Goal: Task Accomplishment & Management: Complete application form

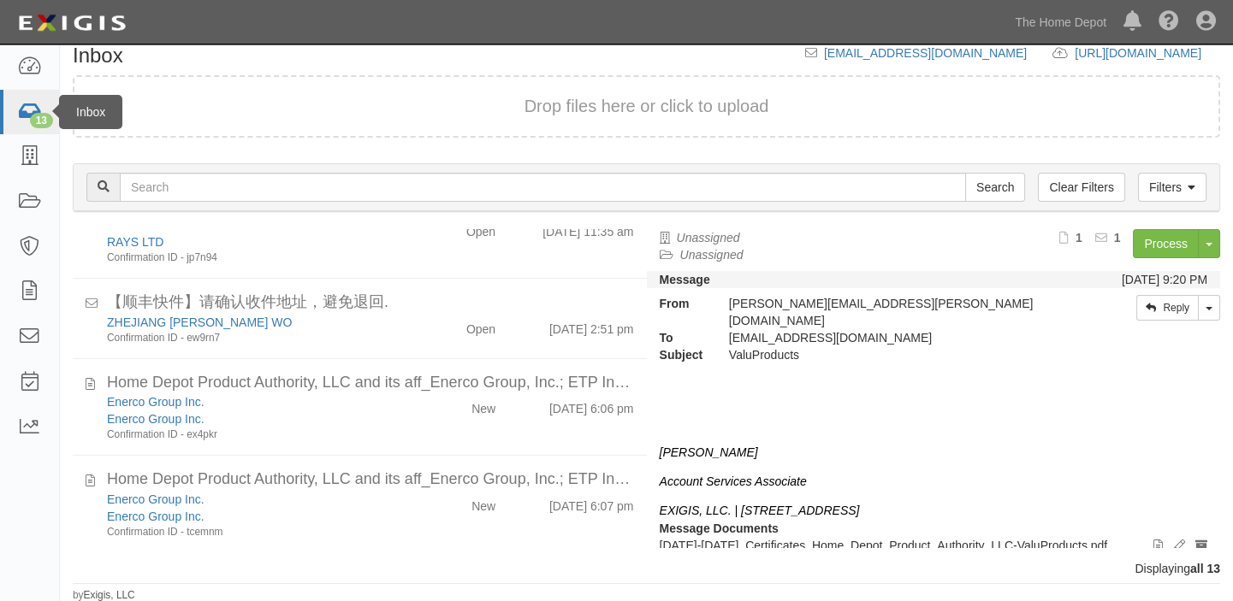
scroll to position [20, 0]
click at [17, 111] on icon at bounding box center [29, 113] width 24 height 20
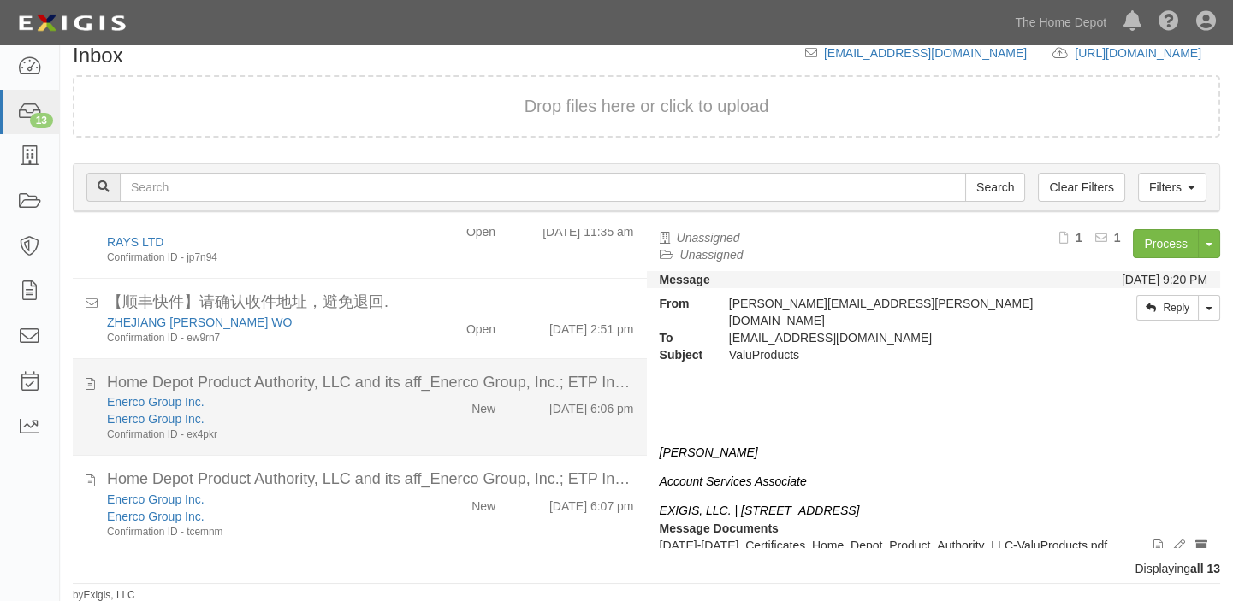
click at [446, 429] on div "Enerco Group Inc. Enerco Group Inc. Confirmation ID - ex4pkr New 9/24/25 6:06 pm" at bounding box center [370, 417] width 553 height 49
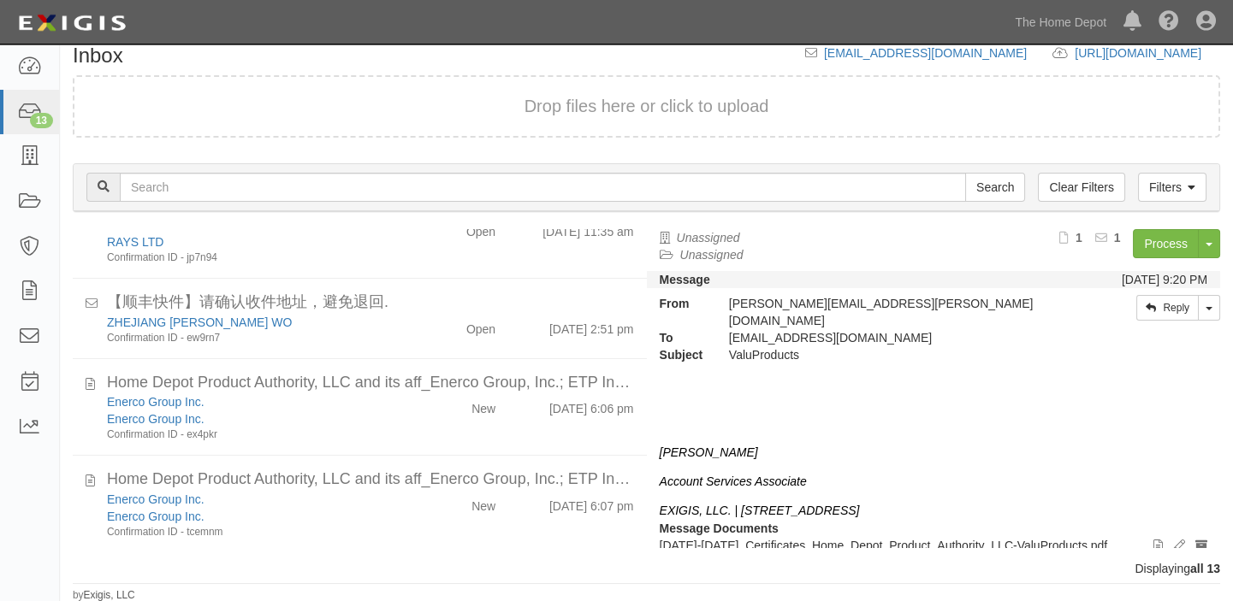
click at [1141, 248] on link "Process" at bounding box center [1165, 243] width 66 height 29
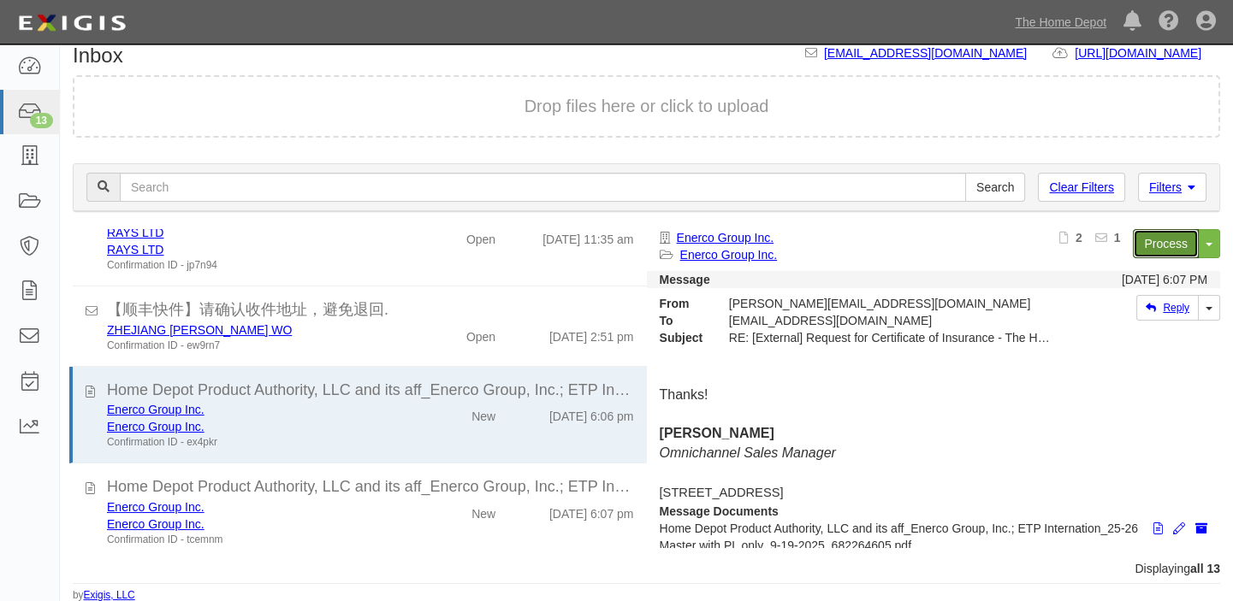
scroll to position [753, 0]
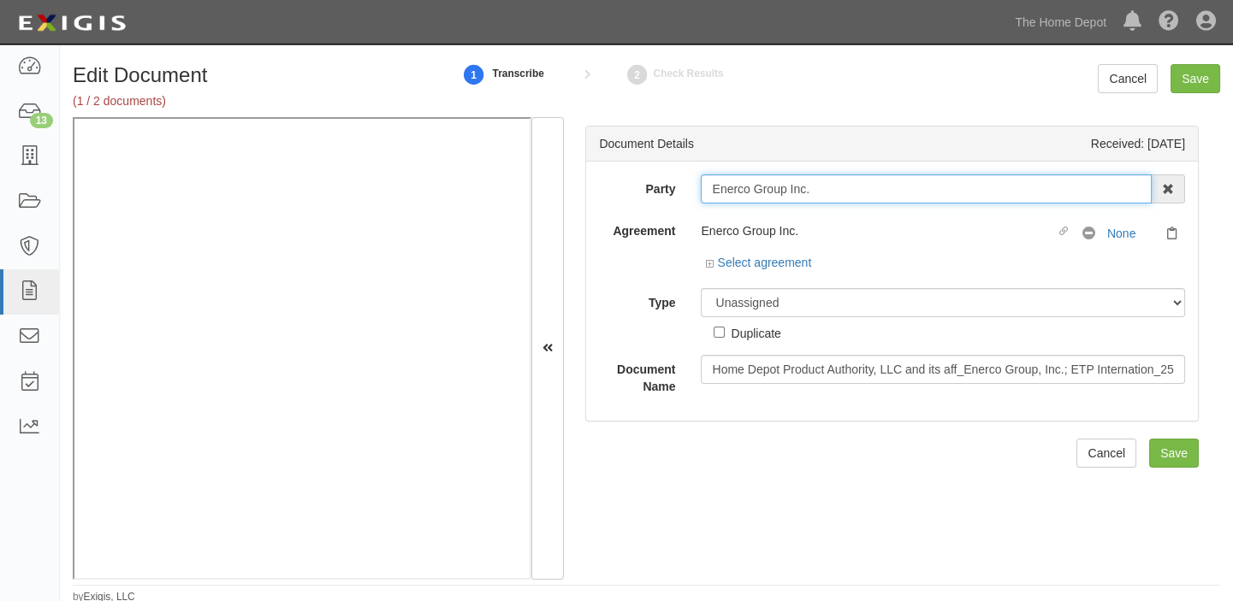
click at [818, 193] on input "Enerco Group Inc." at bounding box center [926, 188] width 451 height 29
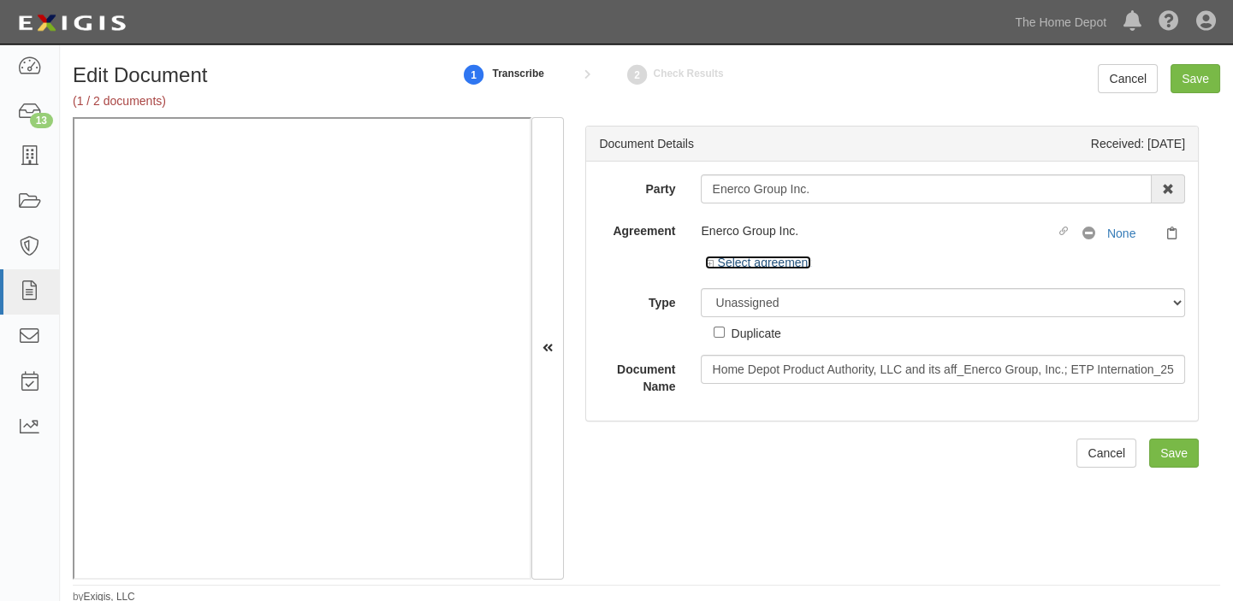
click at [741, 263] on link "Select agreement" at bounding box center [758, 263] width 106 height 14
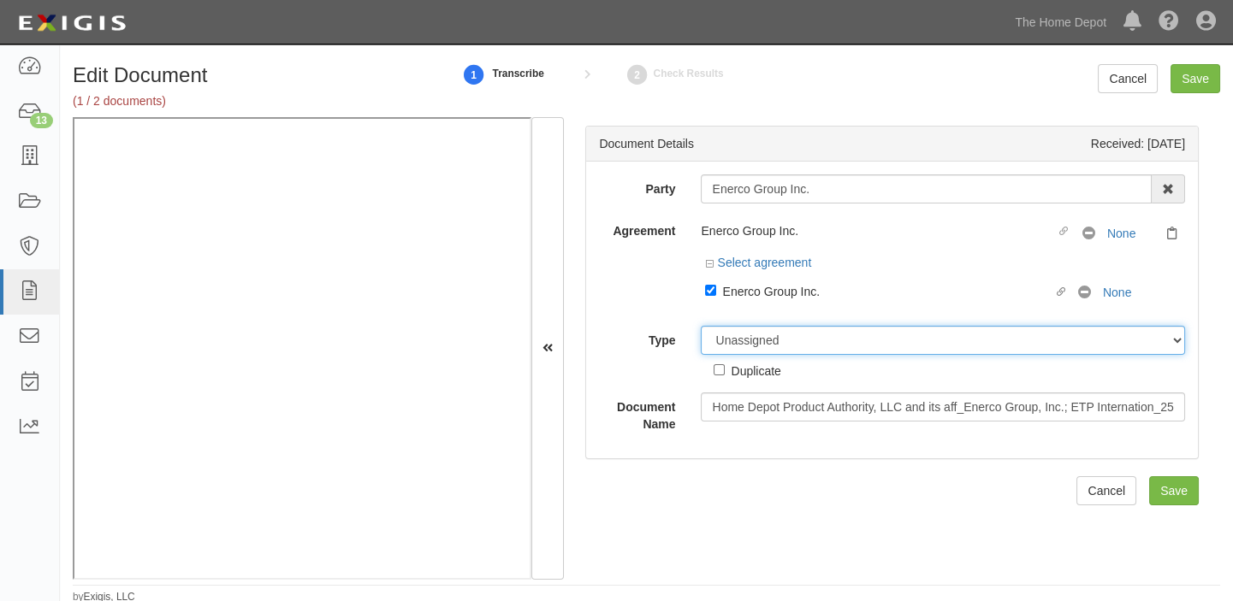
click at [784, 351] on select "Unassigned Binder Cancellation Notice Certificate Contract Endorsement Insuranc…" at bounding box center [943, 340] width 484 height 29
select select "CertificateDetail"
click at [701, 326] on select "Unassigned Binder Cancellation Notice Certificate Contract Endorsement Insuranc…" at bounding box center [943, 340] width 484 height 29
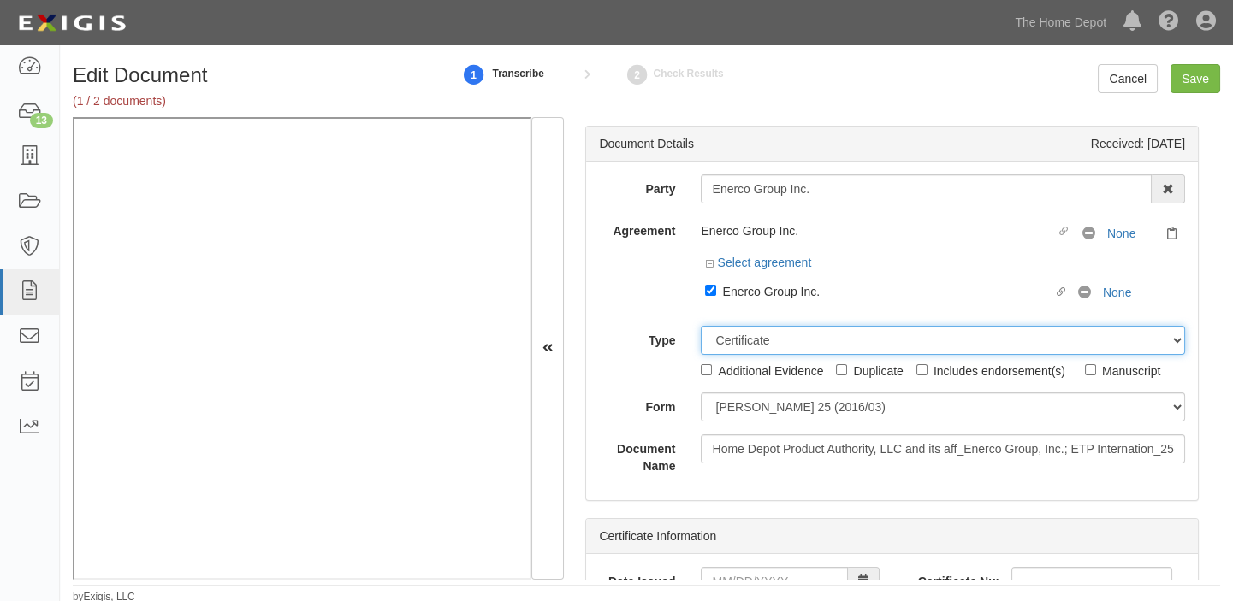
scroll to position [3, 0]
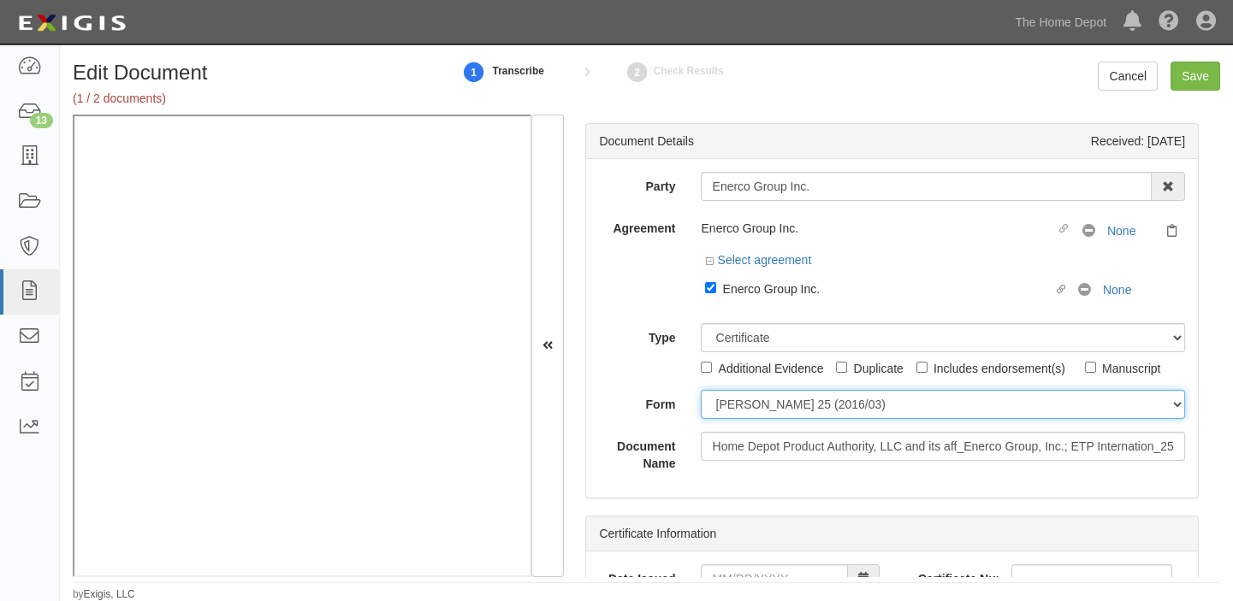
click at [752, 414] on select "ACORD 25 (2016/03) ACORD 101 ACORD 855 NY (2014/05) General" at bounding box center [943, 404] width 484 height 29
select select "GeneralFormDetail"
click at [701, 390] on select "ACORD 25 (2016/03) ACORD 101 ACORD 855 NY (2014/05) General" at bounding box center [943, 404] width 484 height 29
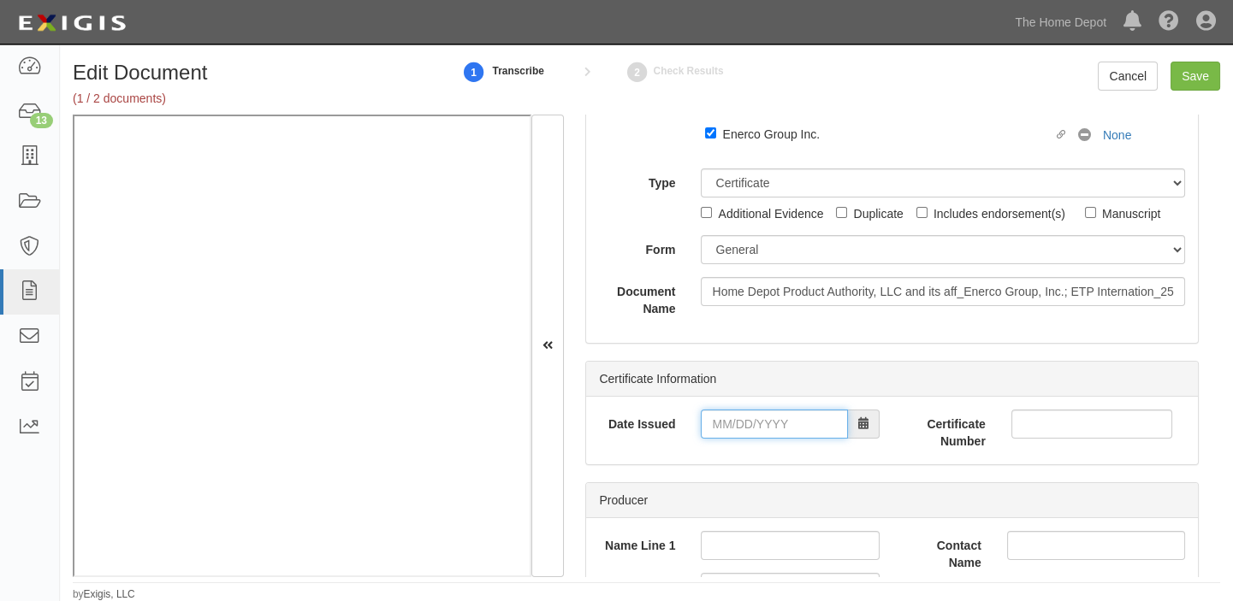
click at [765, 419] on input "Date Issued" at bounding box center [774, 424] width 146 height 29
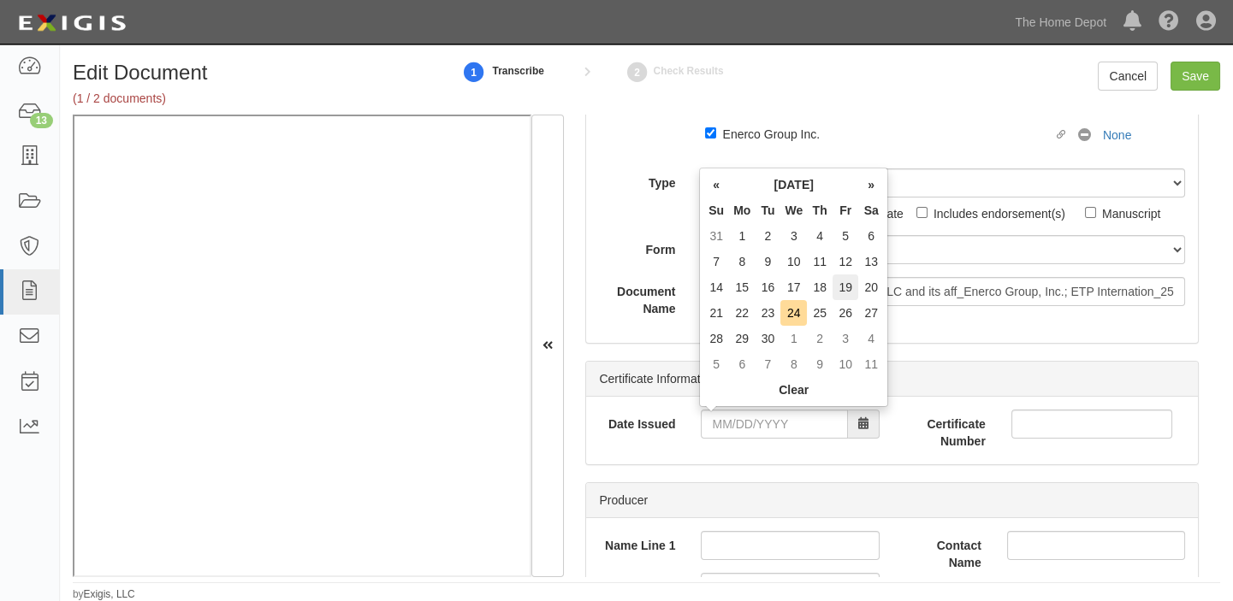
click at [846, 285] on td "19" at bounding box center [845, 288] width 26 height 26
type input "09/19/2025"
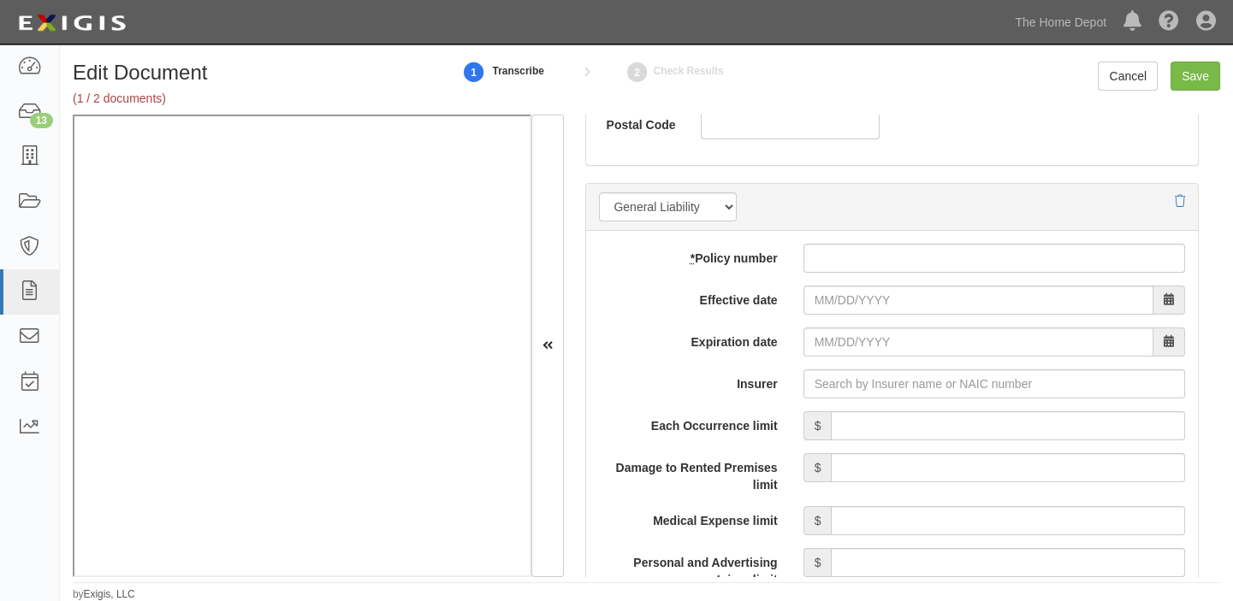
scroll to position [1244, 0]
click at [812, 263] on input "* Policy number" at bounding box center [993, 259] width 381 height 29
paste input "45UUNBB8LZS"
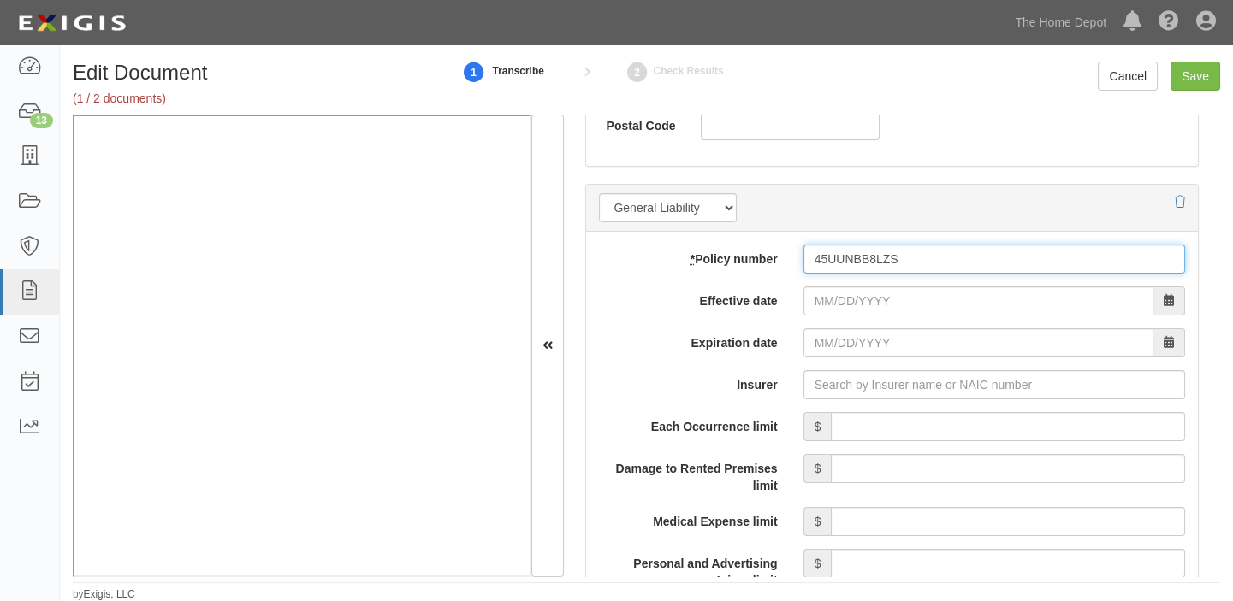
type input "45UUNBB8LZS"
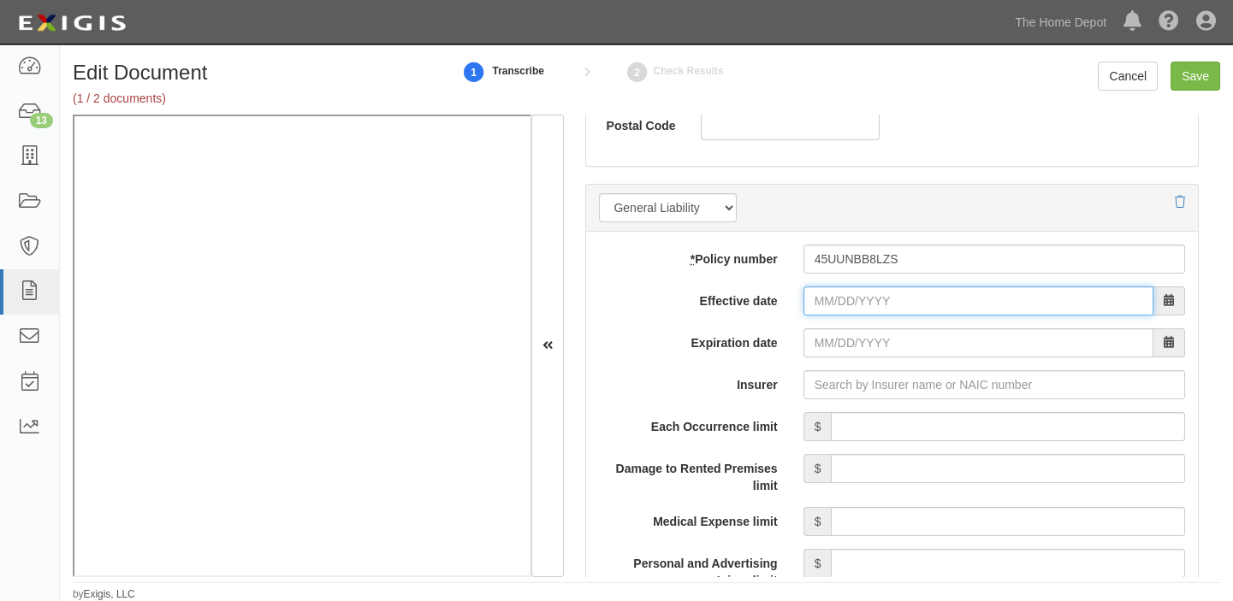
click at [827, 305] on input "Effective date" at bounding box center [978, 301] width 350 height 29
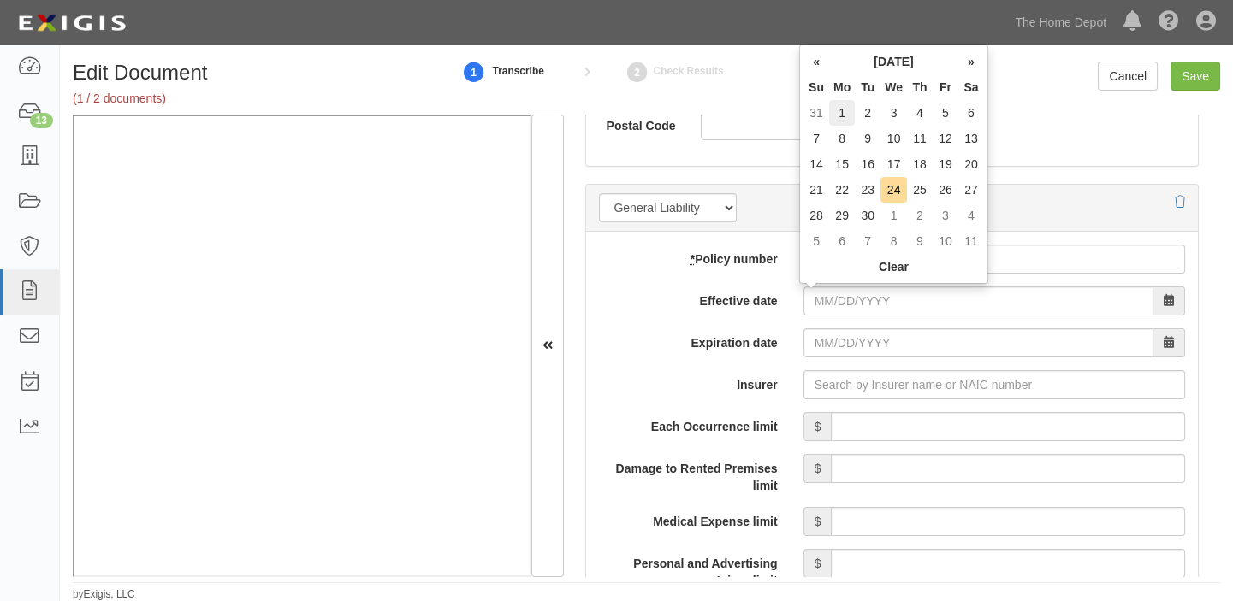
click at [837, 111] on td "1" at bounding box center [842, 113] width 26 height 26
type input "09/01/2025"
type input "09/01/2026"
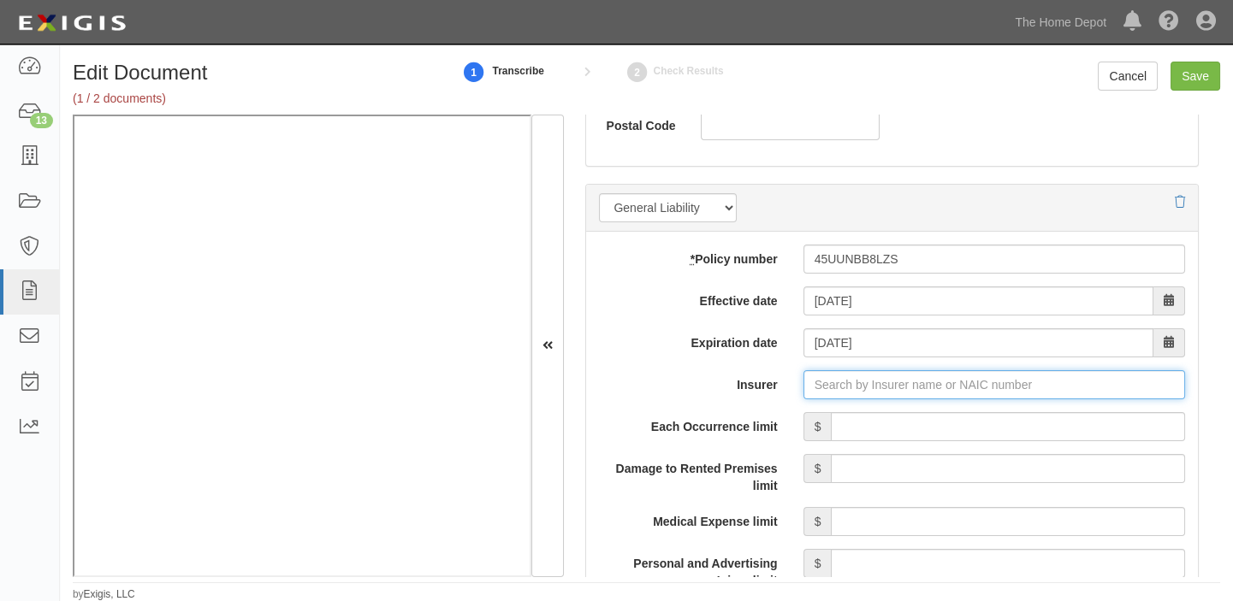
click at [899, 381] on input "Insurer" at bounding box center [993, 384] width 381 height 29
type input "29"
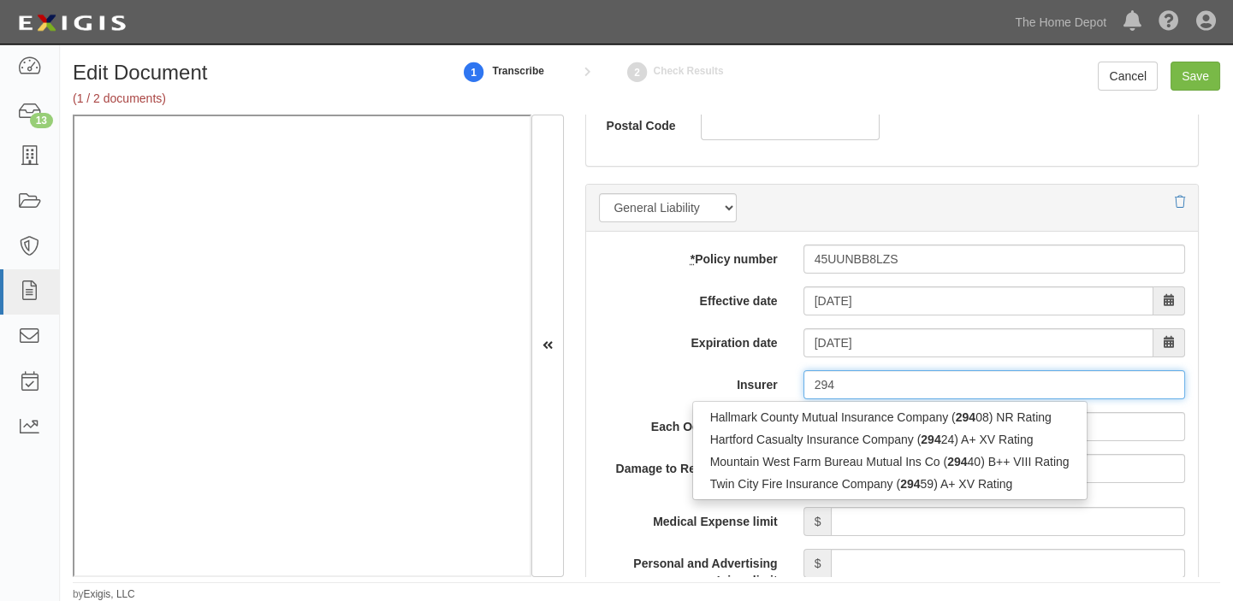
type input "2945"
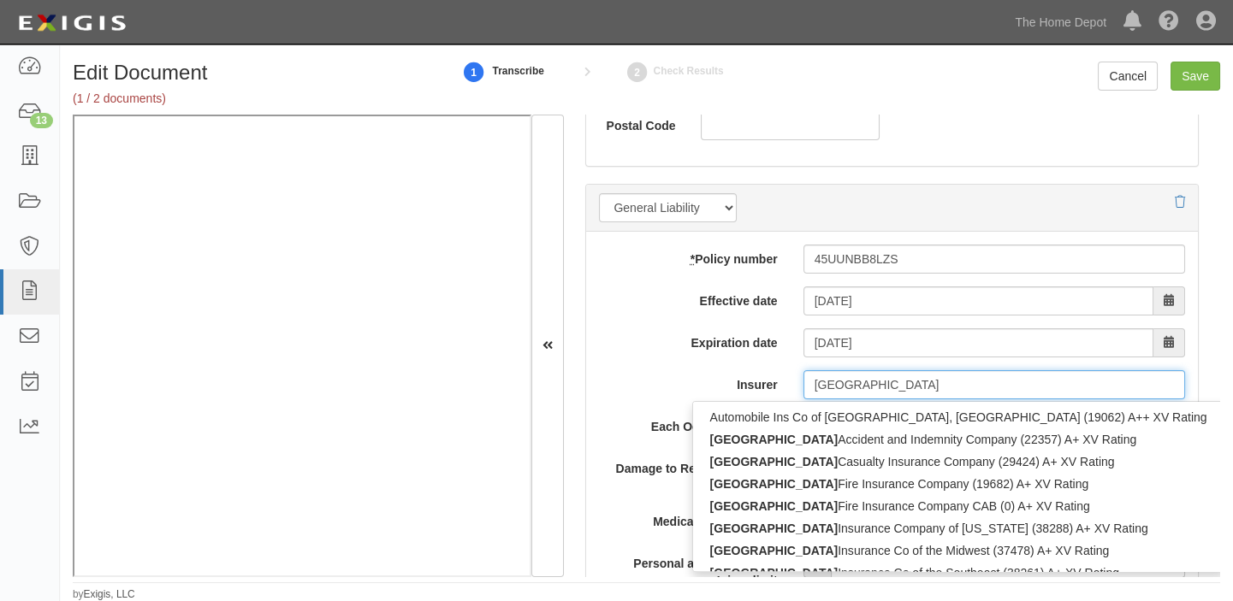
type input "hartford c"
type input "hartford casualty Insurance Company (29424) A+ XV Rating"
type input "hartford ca"
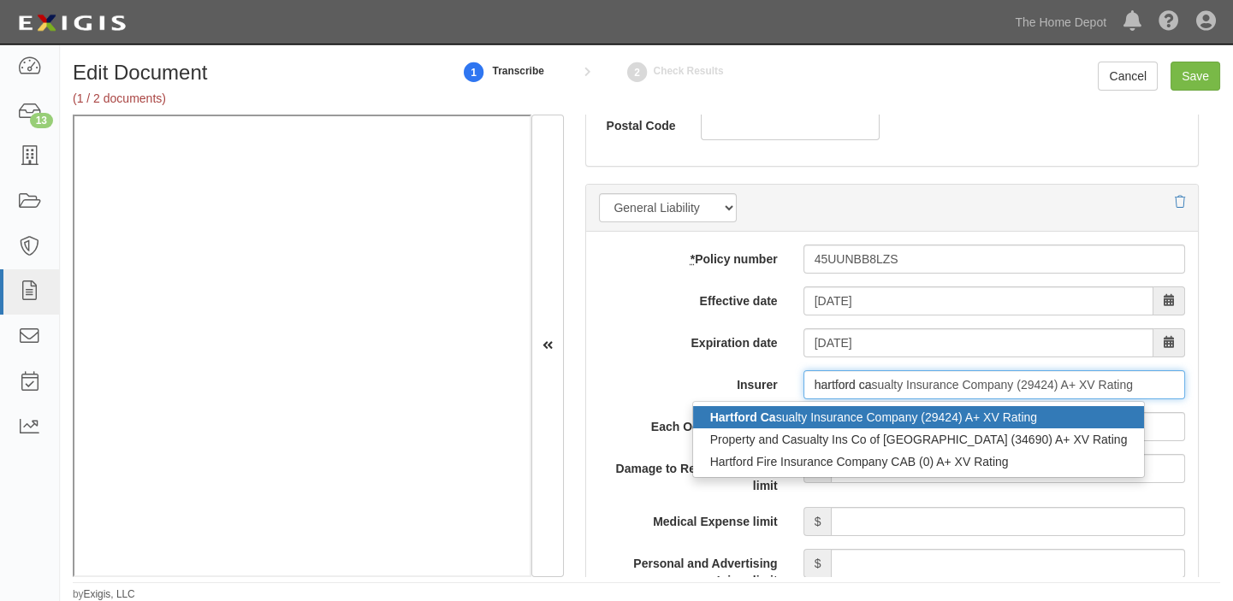
click at [871, 417] on div "Hartford Ca sualty Insurance Company (29424) A+ XV Rating" at bounding box center [919, 417] width 452 height 22
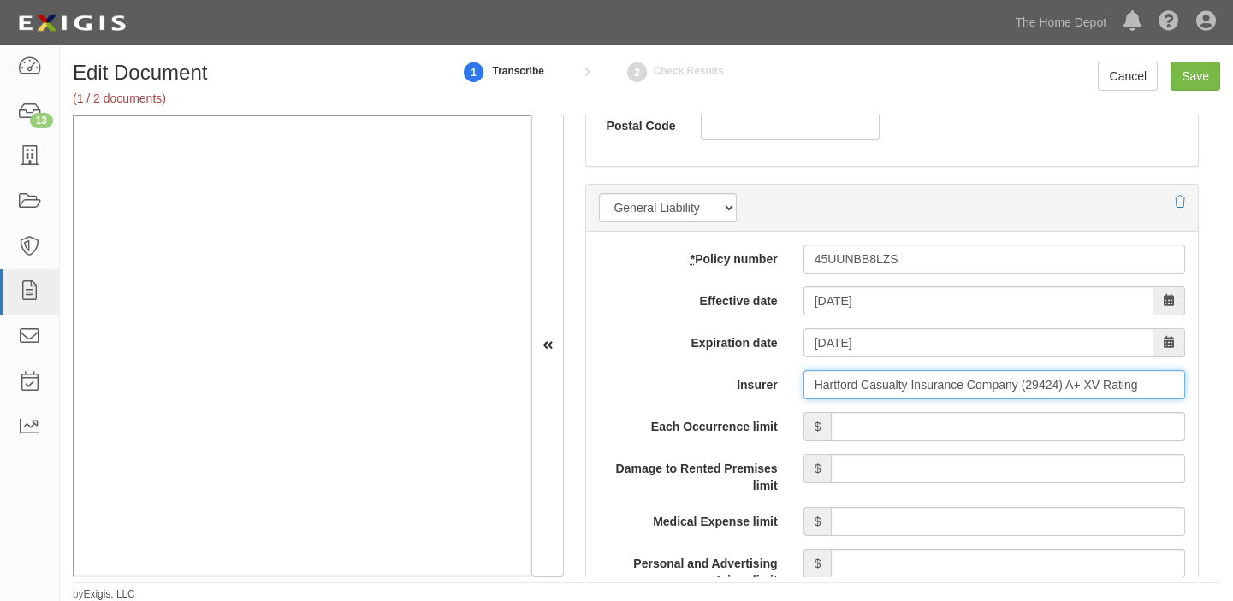
type input "Hartford Casualty Insurance Company (29424) A+ XV Rating"
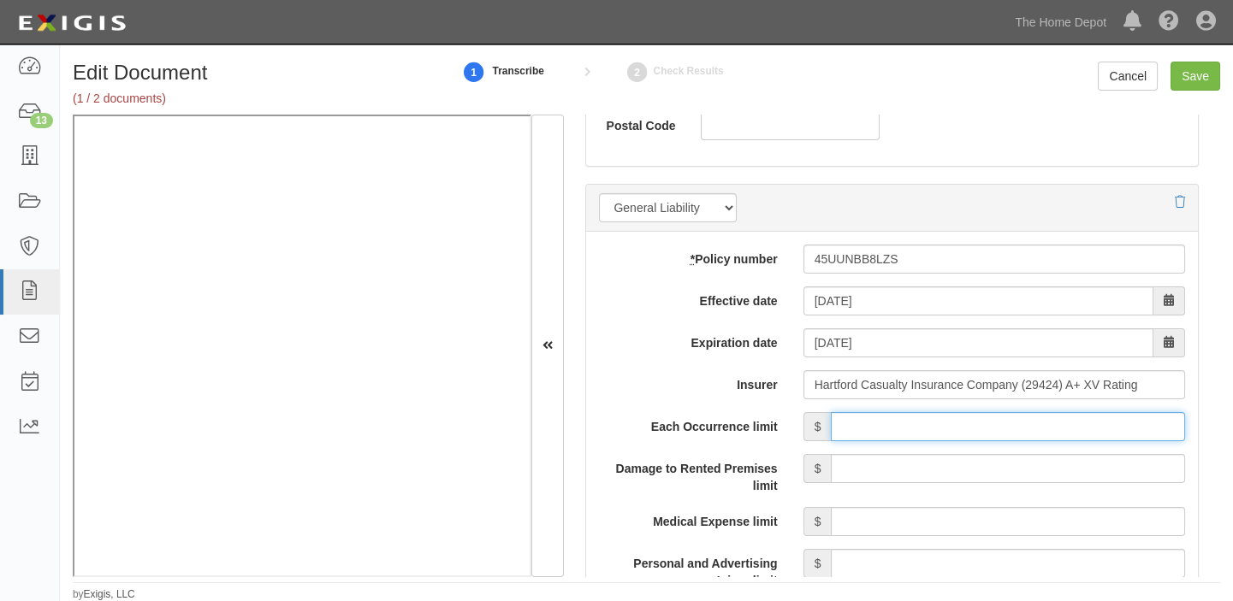
click at [885, 418] on input "Each Occurrence limit" at bounding box center [1008, 426] width 354 height 29
type input "1,000,000"
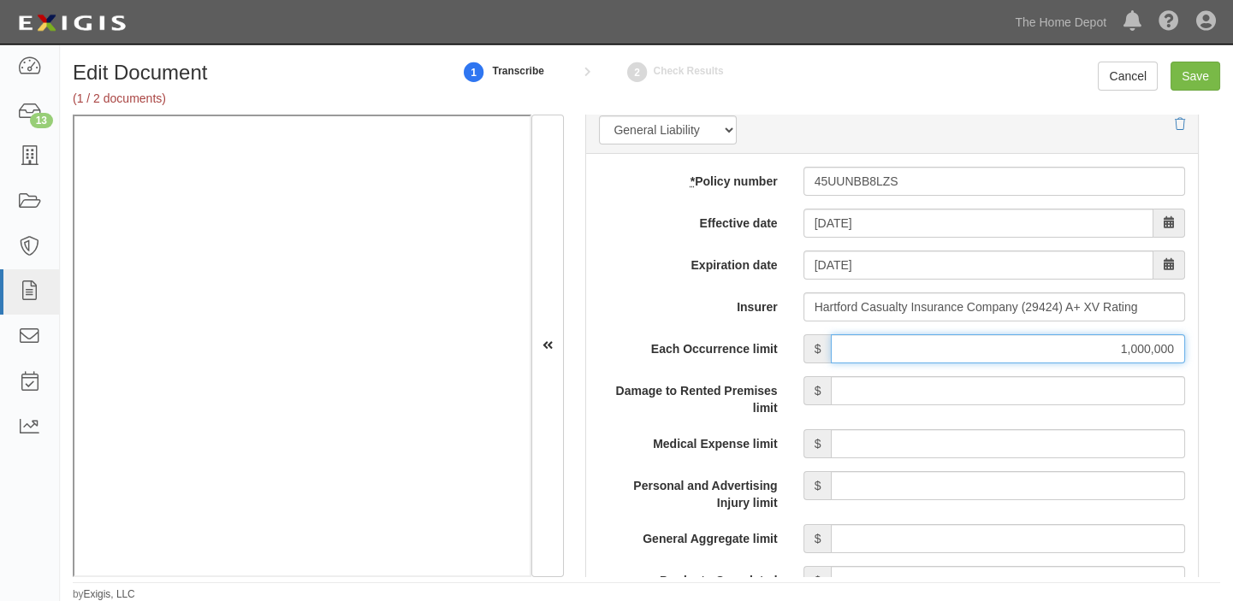
scroll to position [1399, 0]
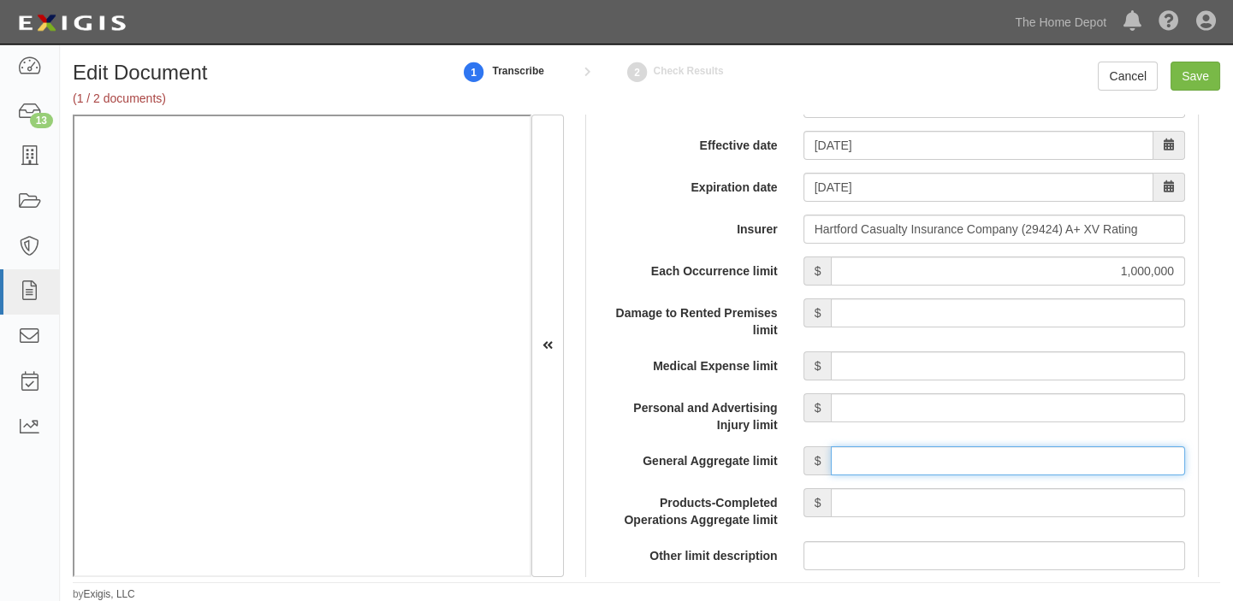
drag, startPoint x: 946, startPoint y: 465, endPoint x: 952, endPoint y: 455, distance: 11.9
click at [946, 465] on input "General Aggregate limit" at bounding box center [1008, 460] width 354 height 29
type input "2,000,000"
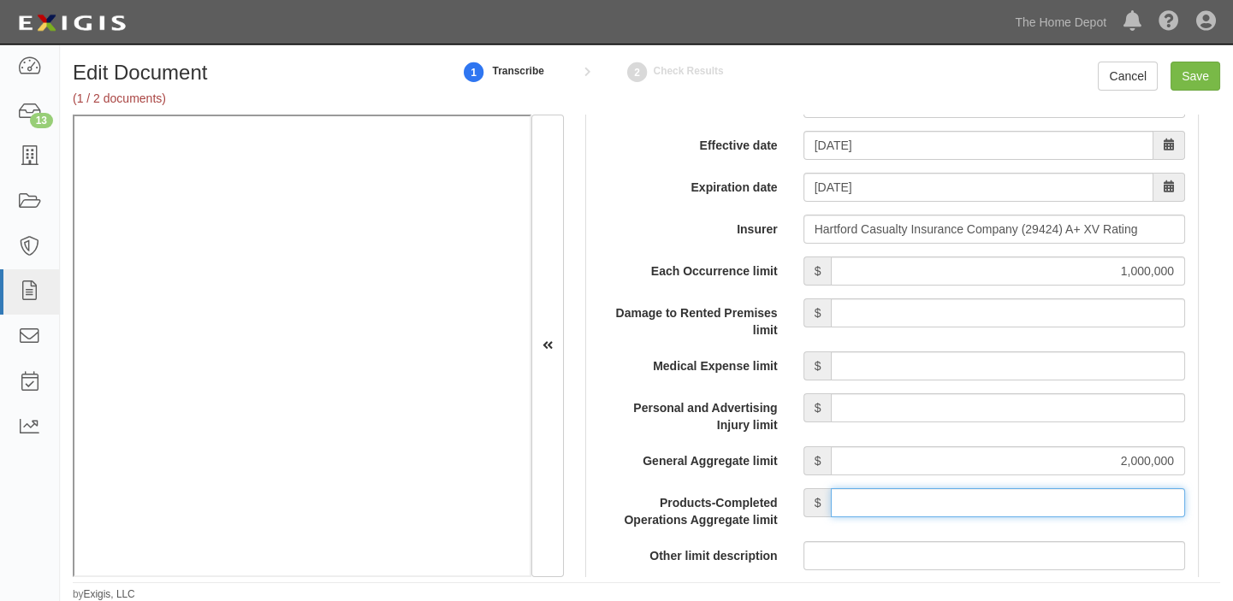
click at [949, 500] on input "Products-Completed Operations Aggregate limit" at bounding box center [1008, 502] width 354 height 29
type input "2,000,000"
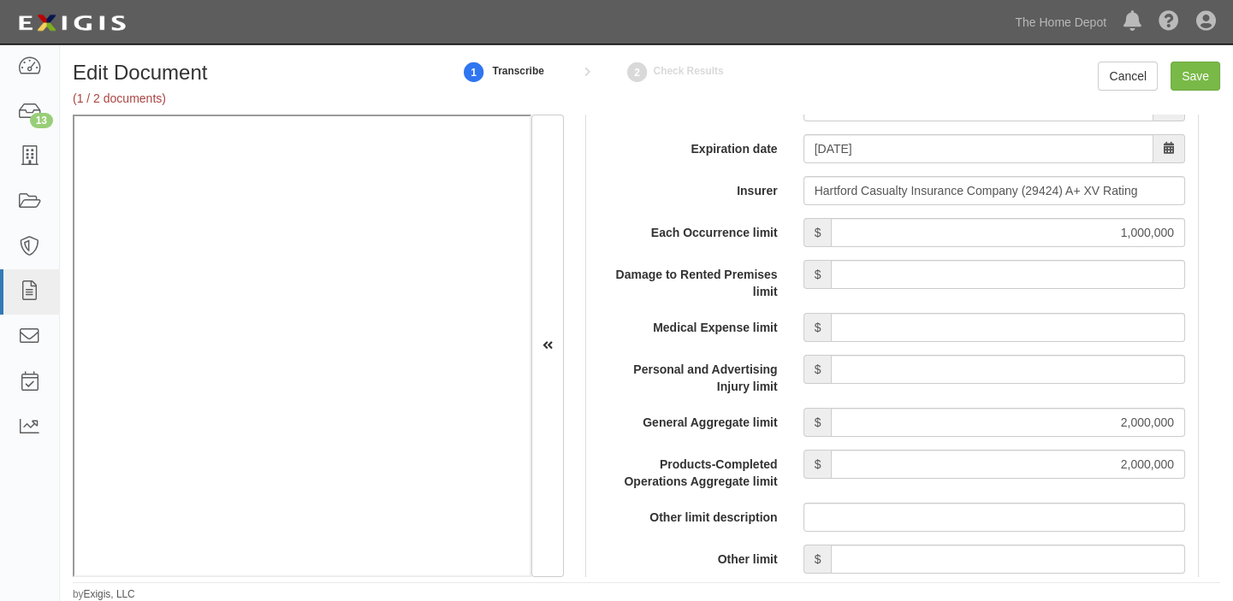
scroll to position [1711, 0]
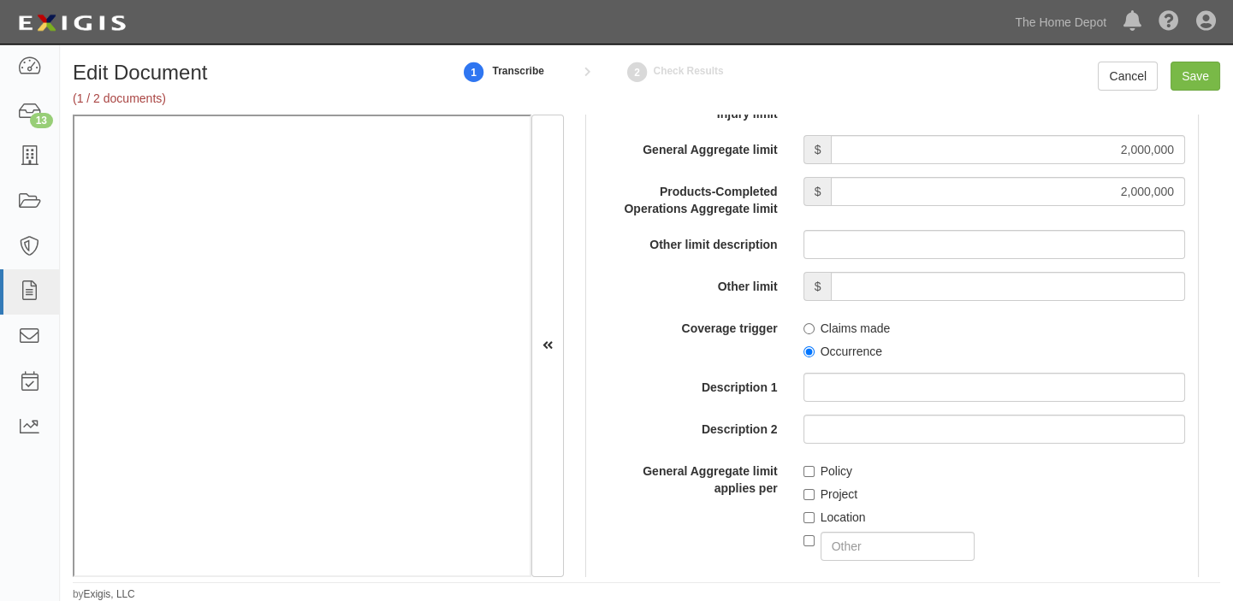
click at [845, 343] on label "Occurrence" at bounding box center [842, 351] width 79 height 17
click at [814, 346] on input "Occurrence" at bounding box center [808, 351] width 11 height 11
radio input "true"
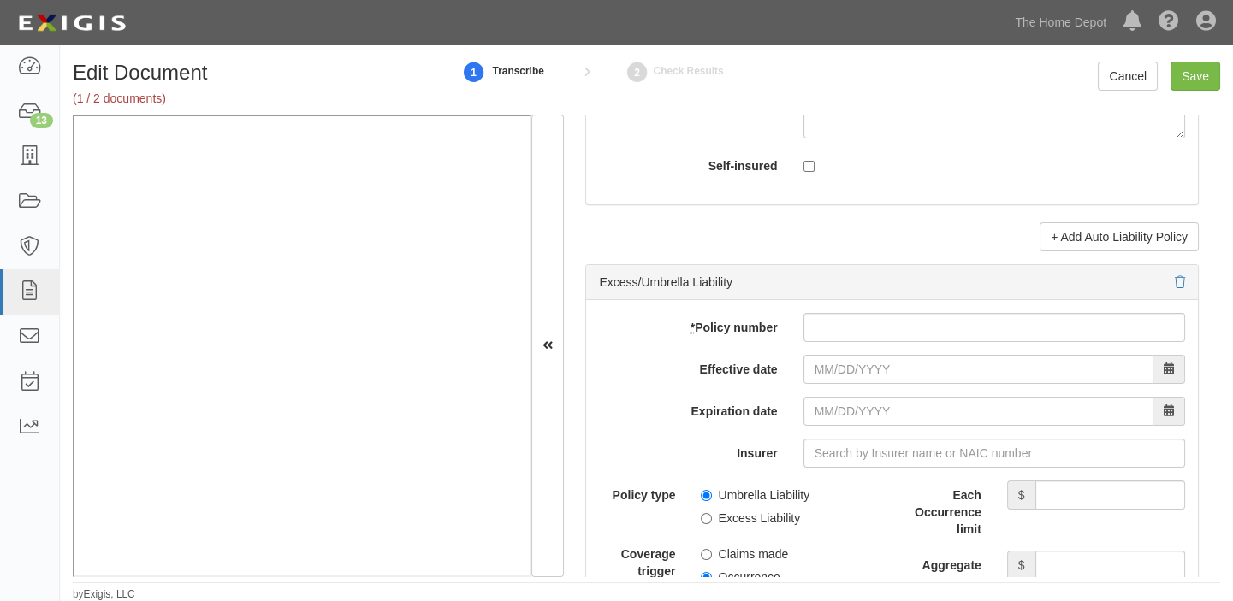
scroll to position [3344, 0]
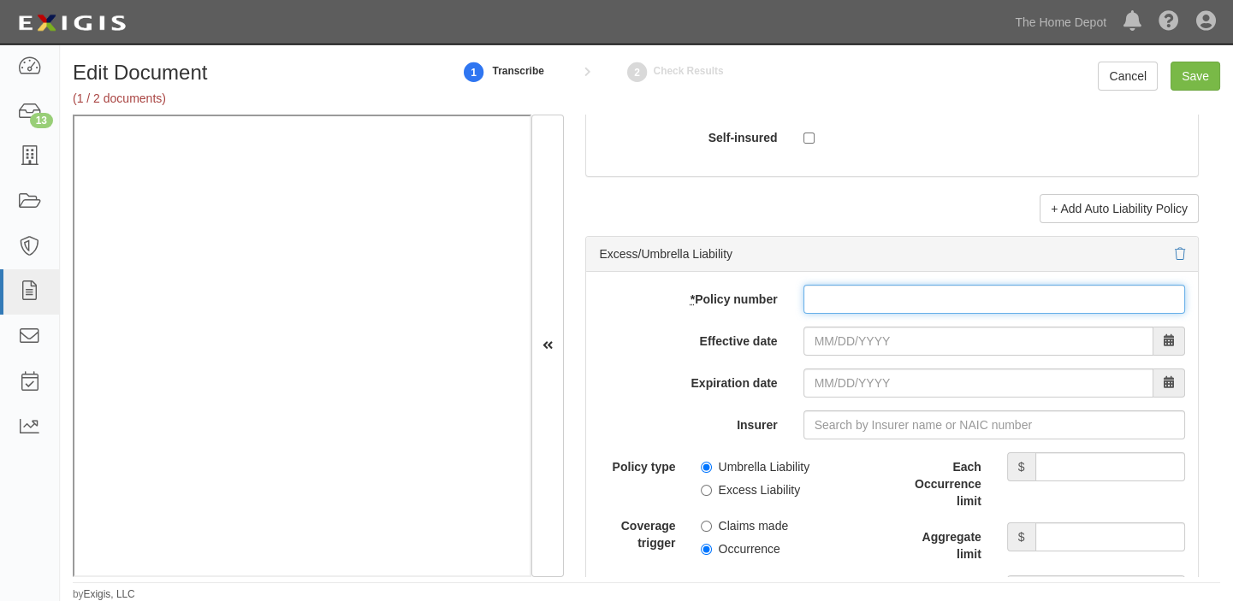
click at [827, 300] on input "* Policy number" at bounding box center [993, 299] width 381 height 29
paste input "45XSON00JT"
type input "45XSON00JT"
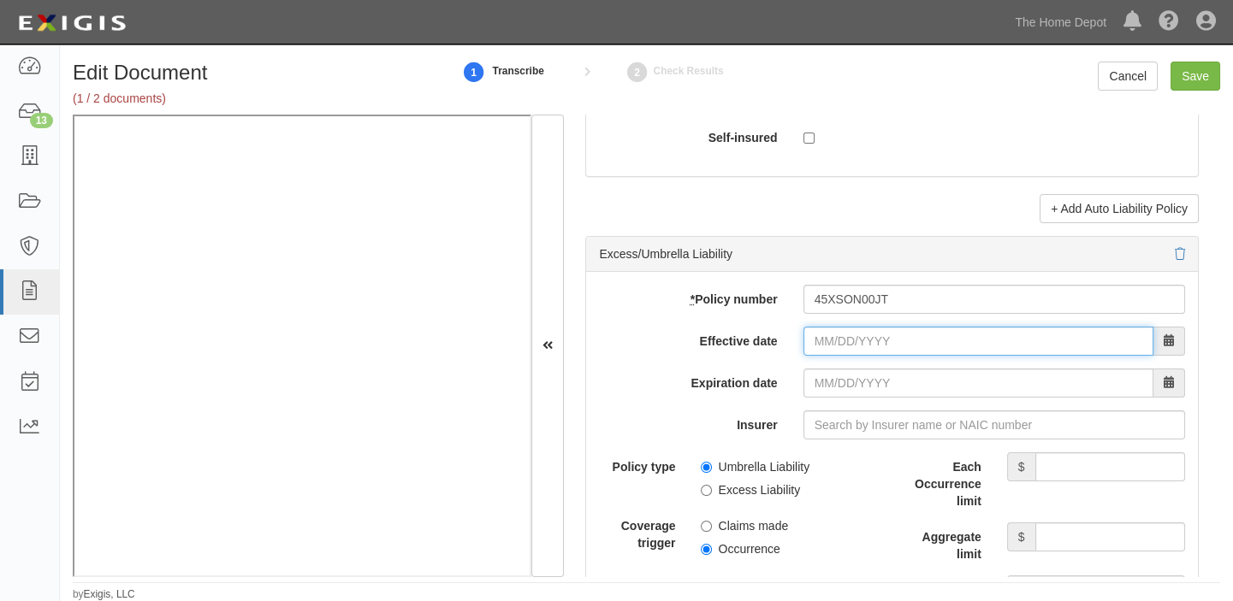
click at [827, 340] on input "Effective date" at bounding box center [978, 341] width 350 height 29
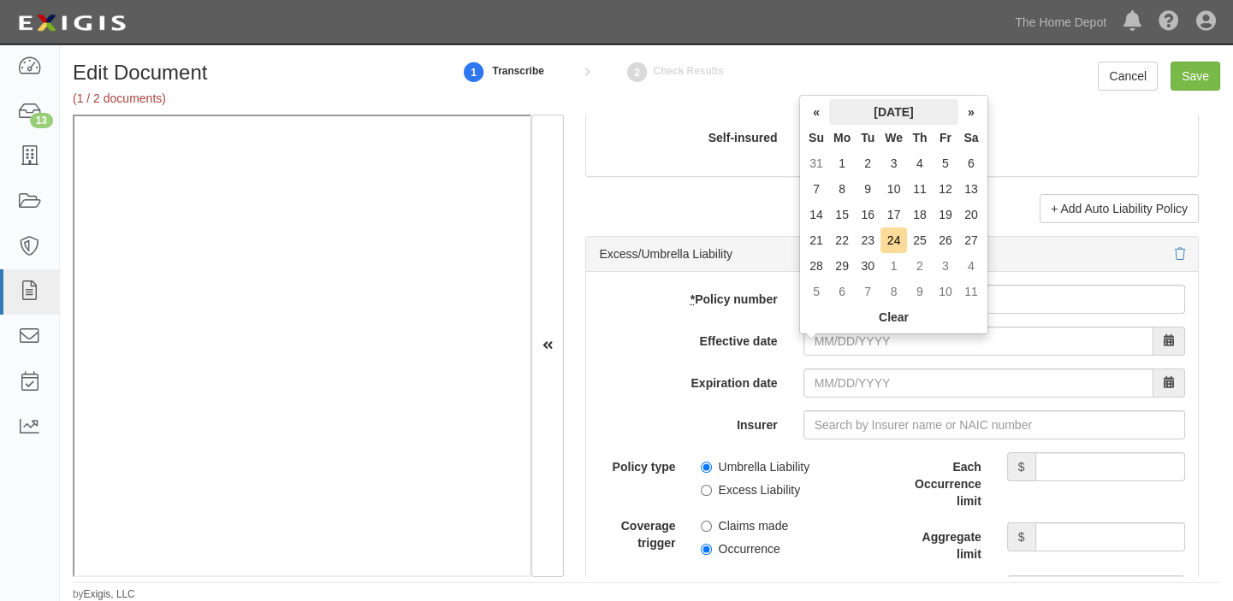
click at [889, 109] on th "September 2025" at bounding box center [893, 112] width 129 height 26
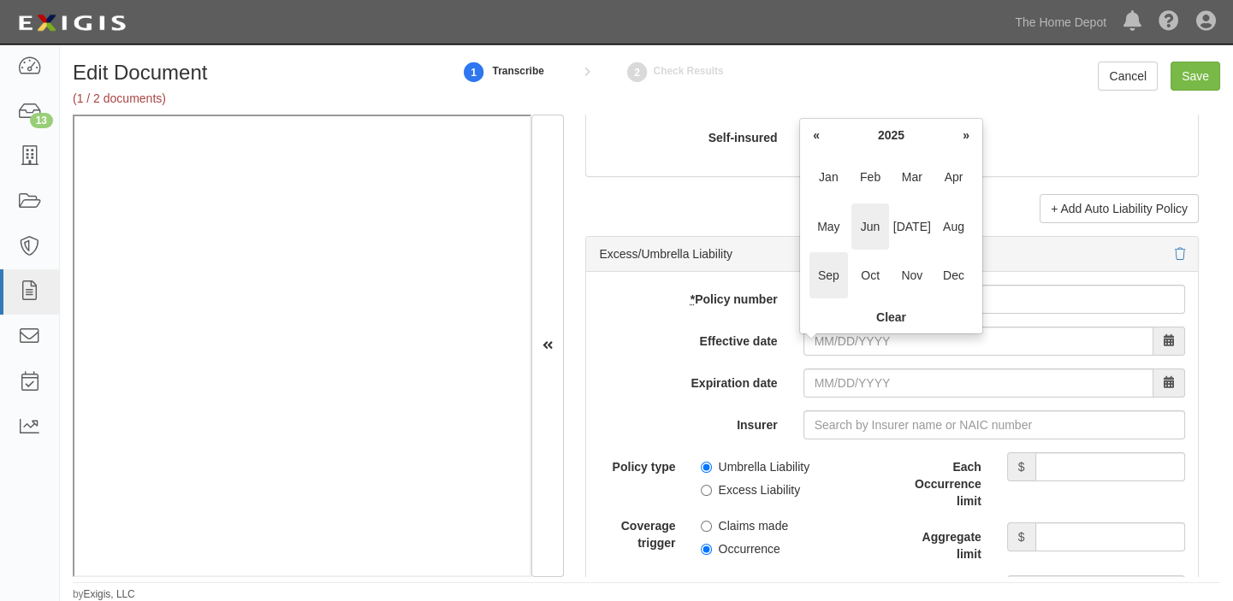
click at [876, 233] on span "Jun" at bounding box center [870, 227] width 38 height 46
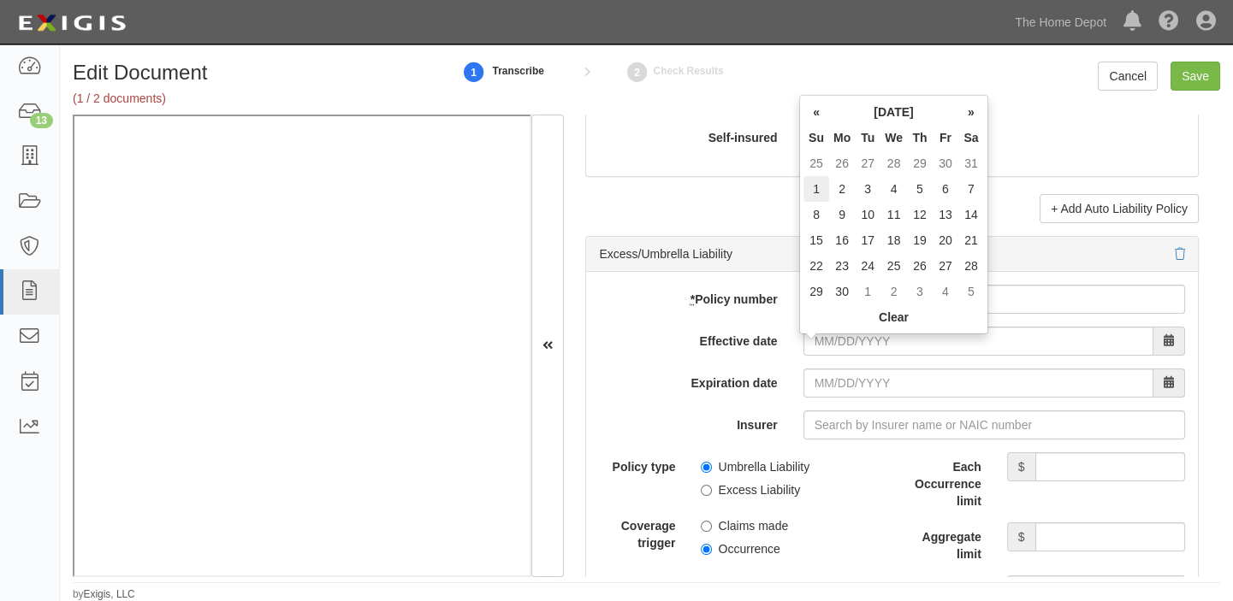
click at [816, 188] on td "1" at bounding box center [816, 189] width 26 height 26
type input "06/01/2025"
type input "06/01/2026"
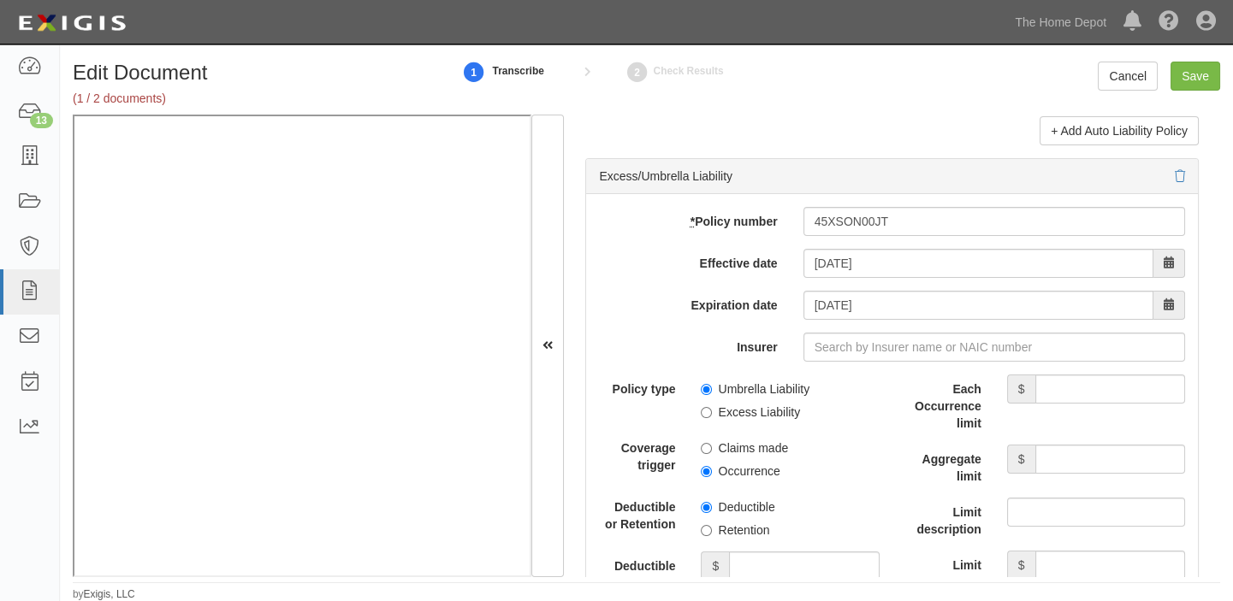
drag, startPoint x: 759, startPoint y: 473, endPoint x: 754, endPoint y: 423, distance: 49.8
click at [759, 473] on label "Occurrence" at bounding box center [740, 471] width 79 height 17
click at [712, 473] on input "Occurrence" at bounding box center [706, 471] width 11 height 11
radio input "true"
click at [754, 421] on label "Excess Liability" at bounding box center [750, 412] width 99 height 17
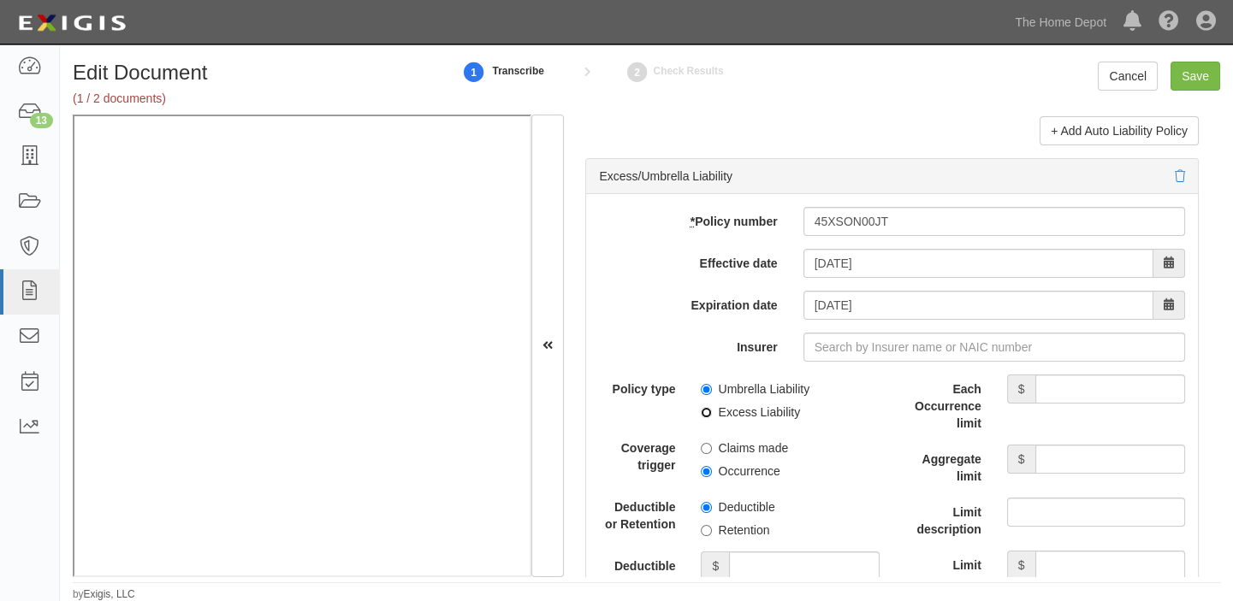
click at [712, 418] on input "Excess Liability" at bounding box center [706, 412] width 11 height 11
radio input "true"
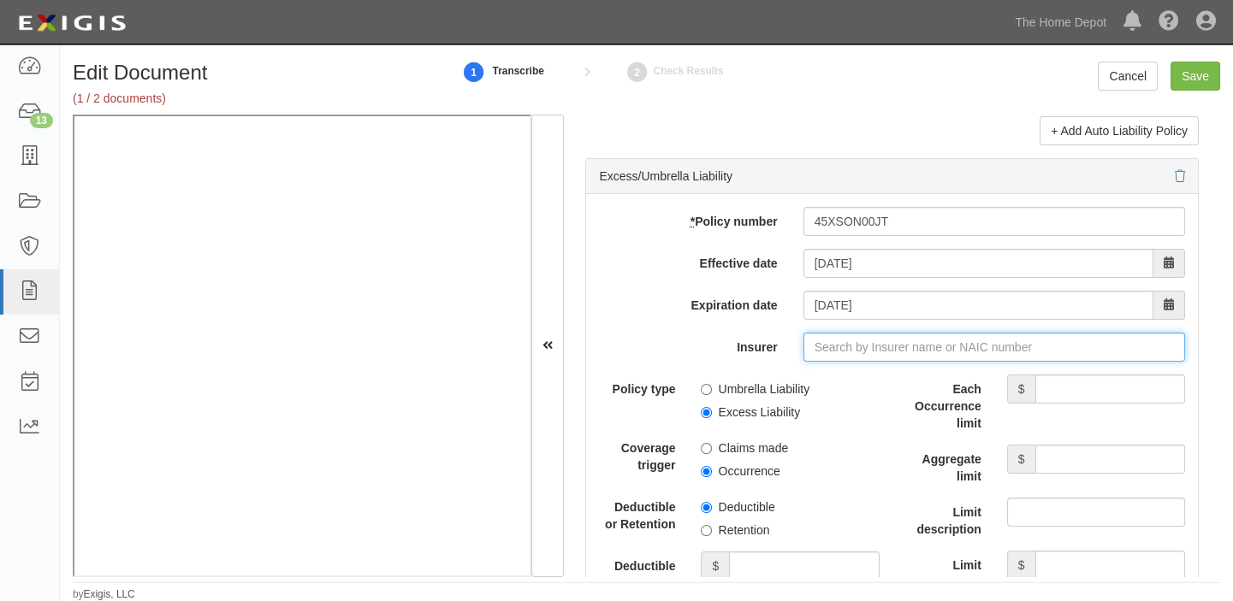
click at [871, 358] on input "Insurer" at bounding box center [993, 347] width 381 height 29
type input "2"
type input "21st Century Advantage Insurance Company (25232) NR Rating"
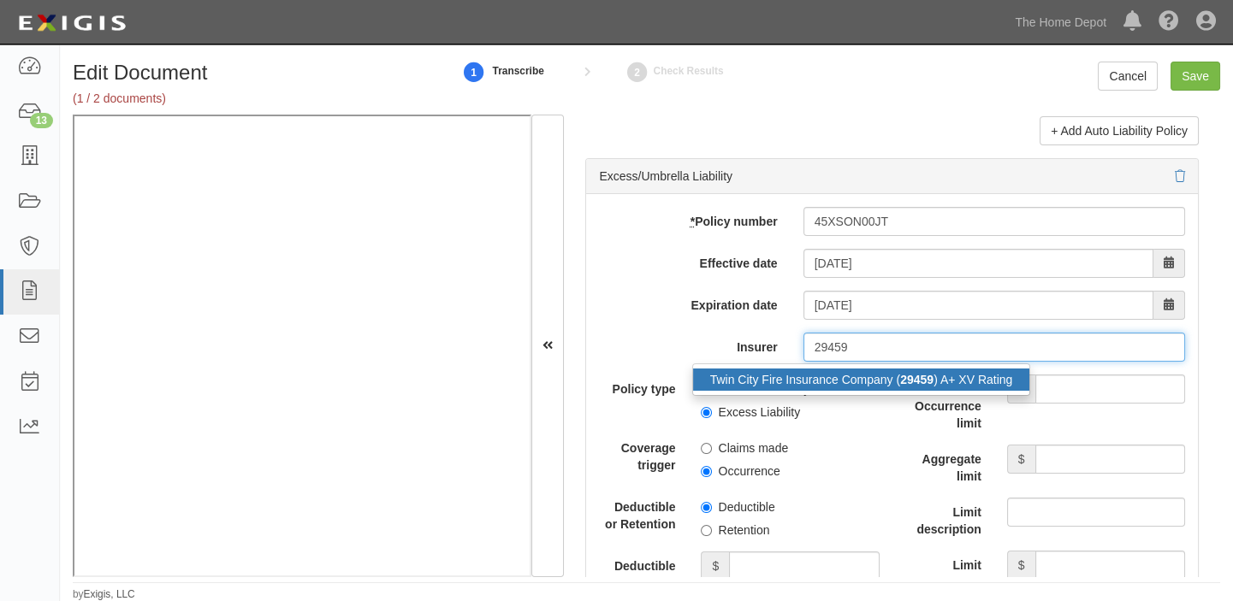
click at [874, 382] on div "Twin City Fire Insurance Company ( 29459 ) A+ XV Rating" at bounding box center [861, 380] width 337 height 22
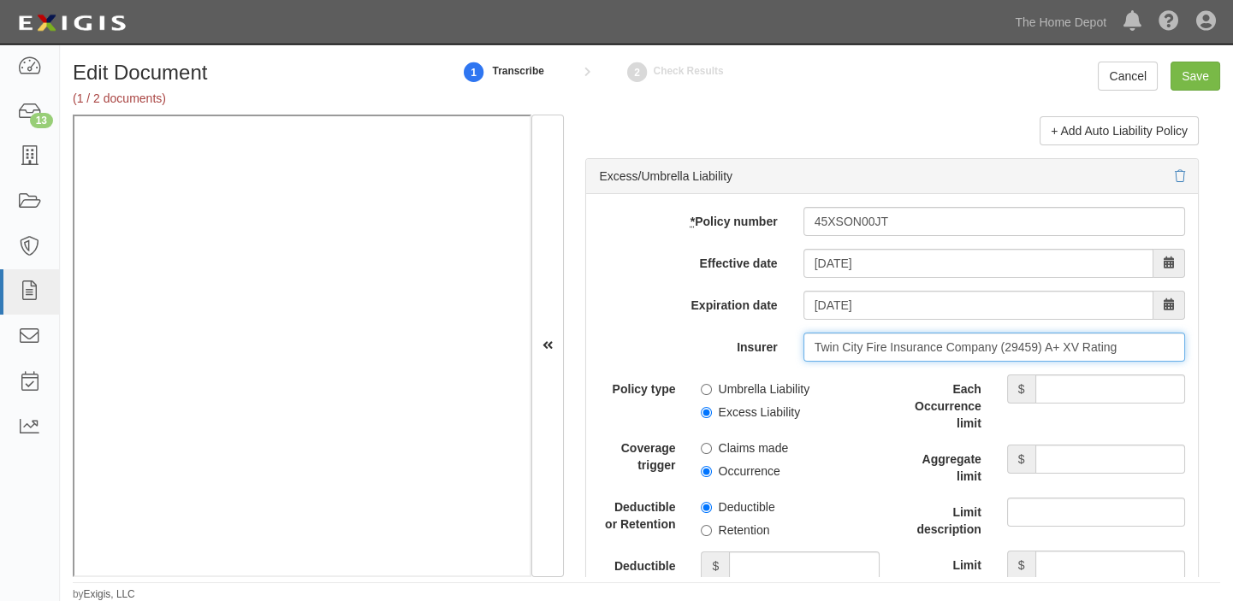
type input "Twin City Fire Insurance Company (29459) A+ XV Rating"
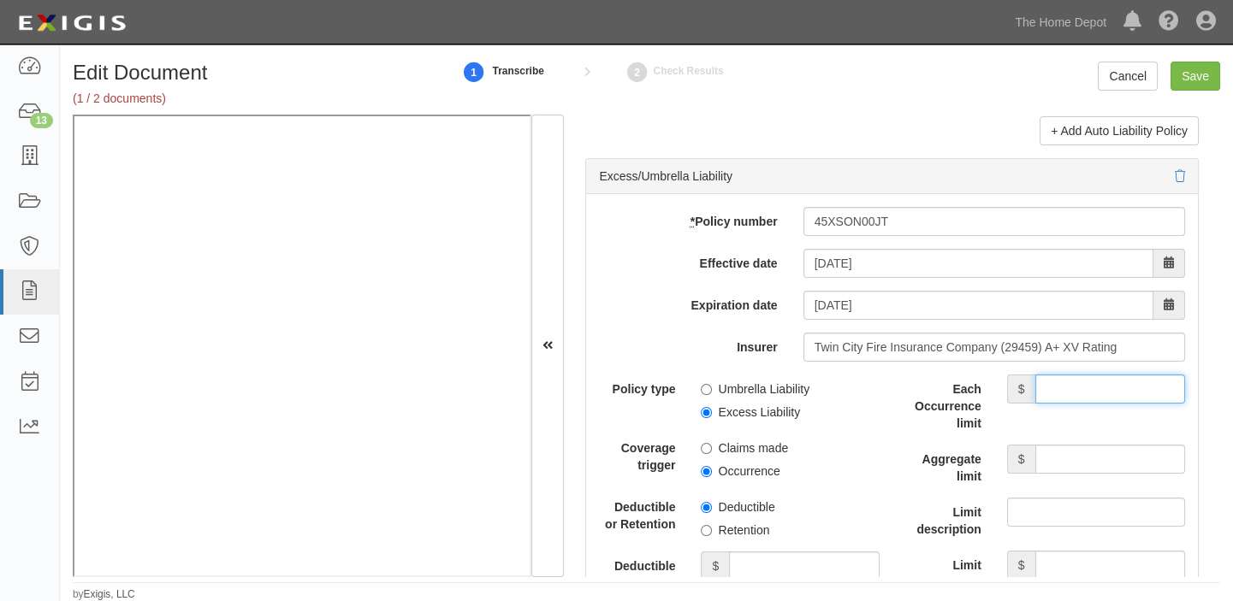
click at [1040, 391] on input "Each Occurrence limit" at bounding box center [1110, 389] width 150 height 29
type input "5,000,000"
click at [1062, 455] on input "Aggregate limit" at bounding box center [1110, 459] width 150 height 29
type input "5,000,000"
click at [1201, 77] on input "Save" at bounding box center [1195, 76] width 50 height 29
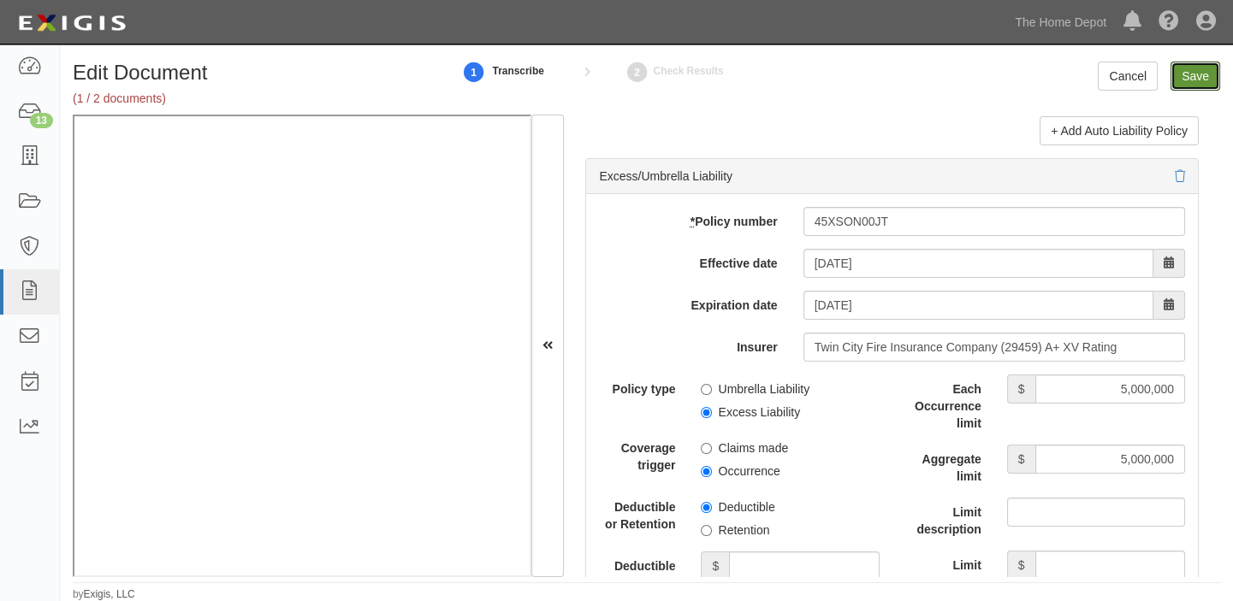
type input "1000000"
type input "2000000"
type input "5000000"
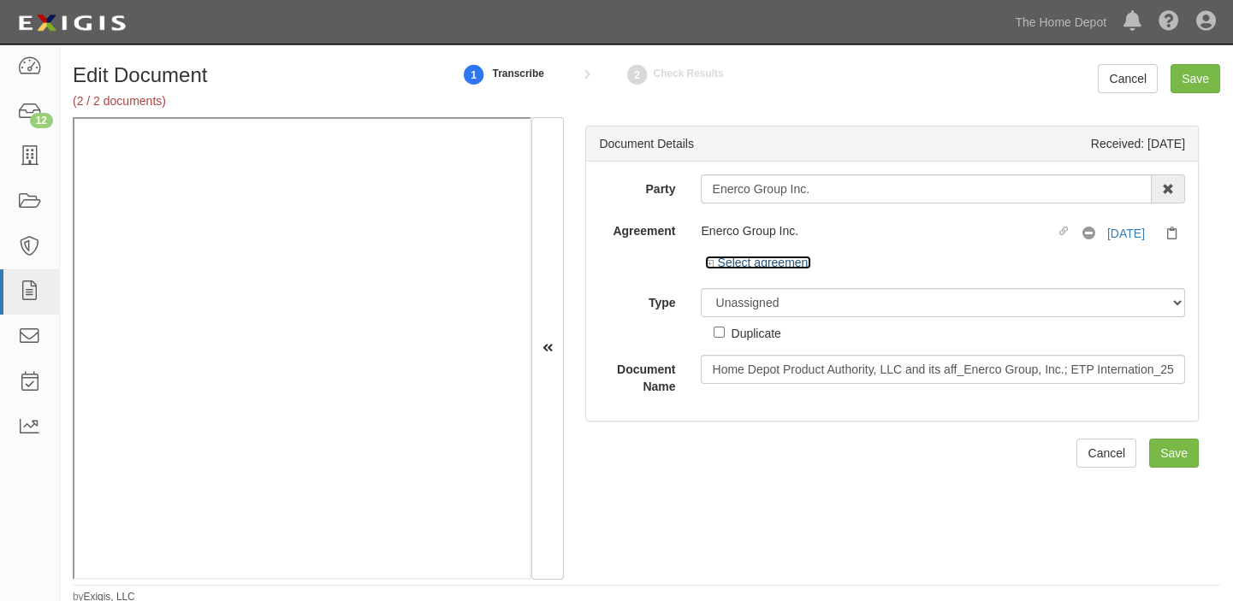
click at [789, 265] on link "Select agreement" at bounding box center [758, 263] width 106 height 14
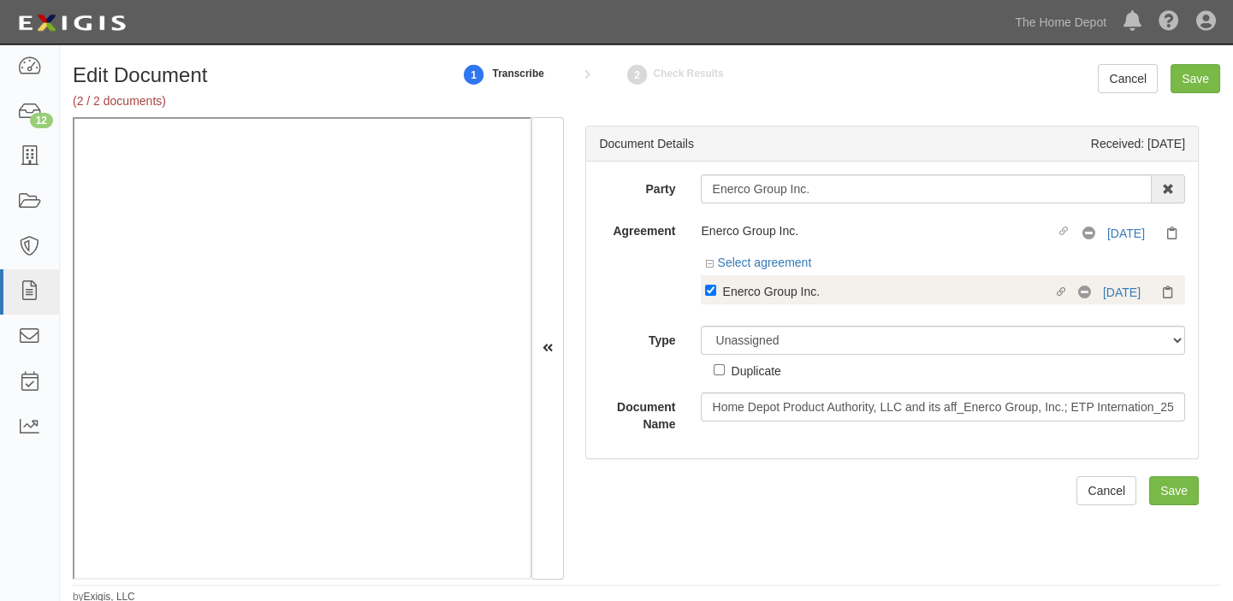
click at [784, 294] on div "Enerco Group Inc." at bounding box center [887, 290] width 330 height 19
click at [716, 294] on input "Linked agreement Enerco Group Inc. Linked agreement" at bounding box center [710, 290] width 11 height 11
checkbox input "false"
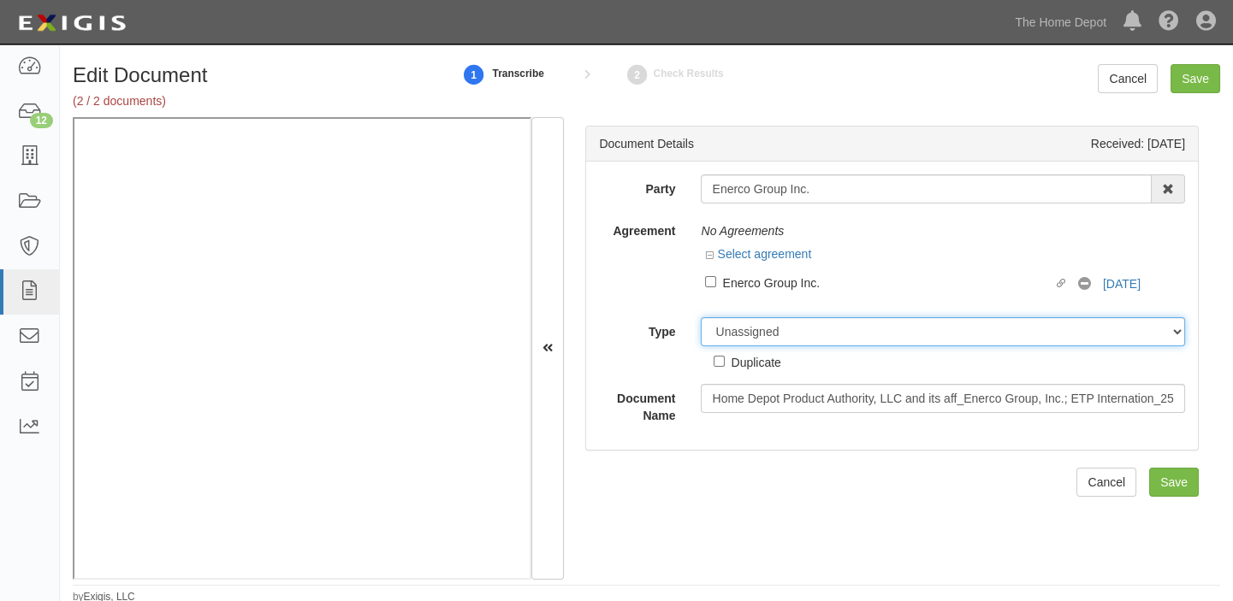
click at [766, 332] on select "Unassigned Binder Cancellation Notice Certificate Contract Endorsement Insuranc…" at bounding box center [943, 331] width 484 height 29
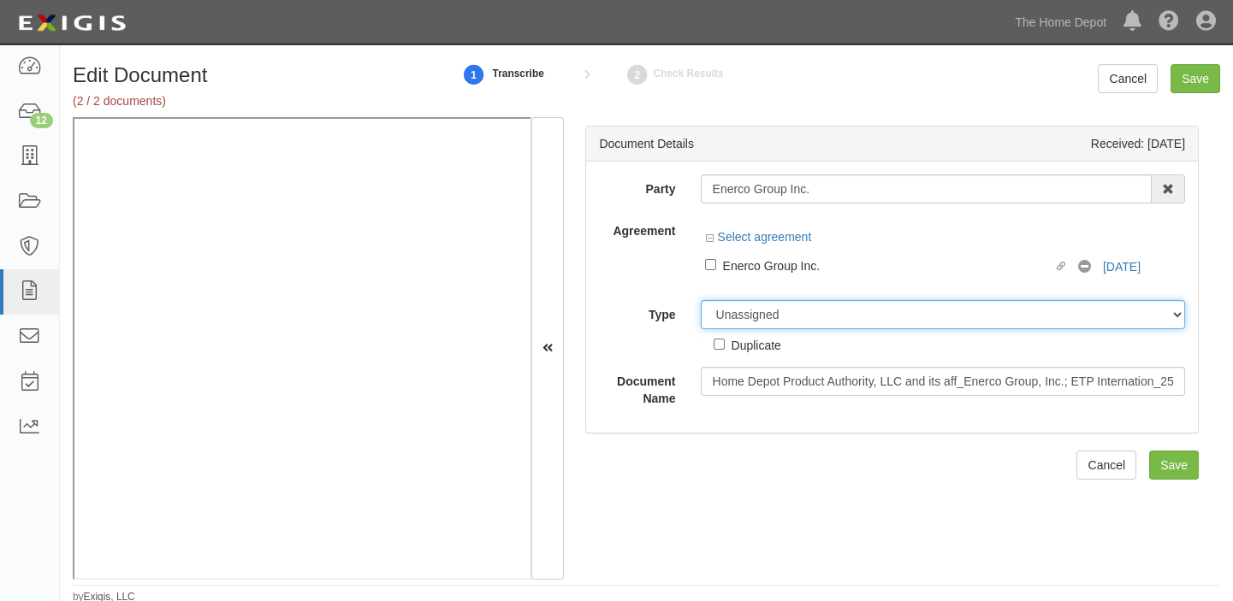
select select "CertificateDetail"
click at [701, 300] on select "Unassigned Binder Cancellation Notice Certificate Contract Endorsement Insuranc…" at bounding box center [943, 314] width 484 height 29
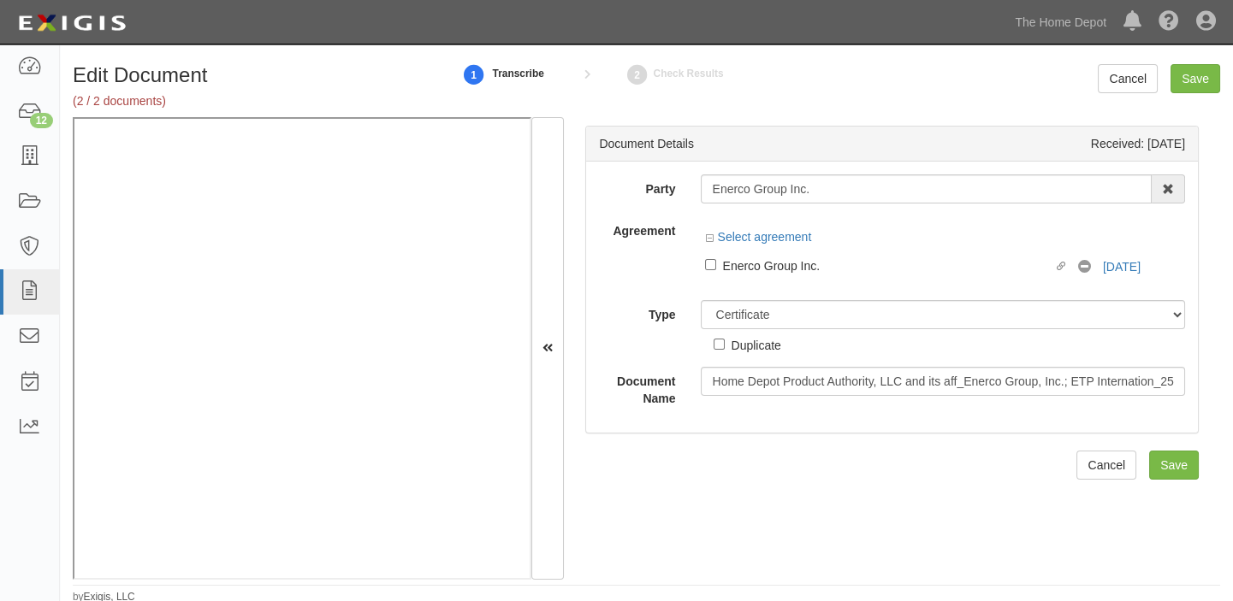
click at [0, 0] on div "Additional Evidence" at bounding box center [0, 0] width 0 height 0
click at [0, 0] on input "Additional Evidence" at bounding box center [0, 0] width 0 height 0
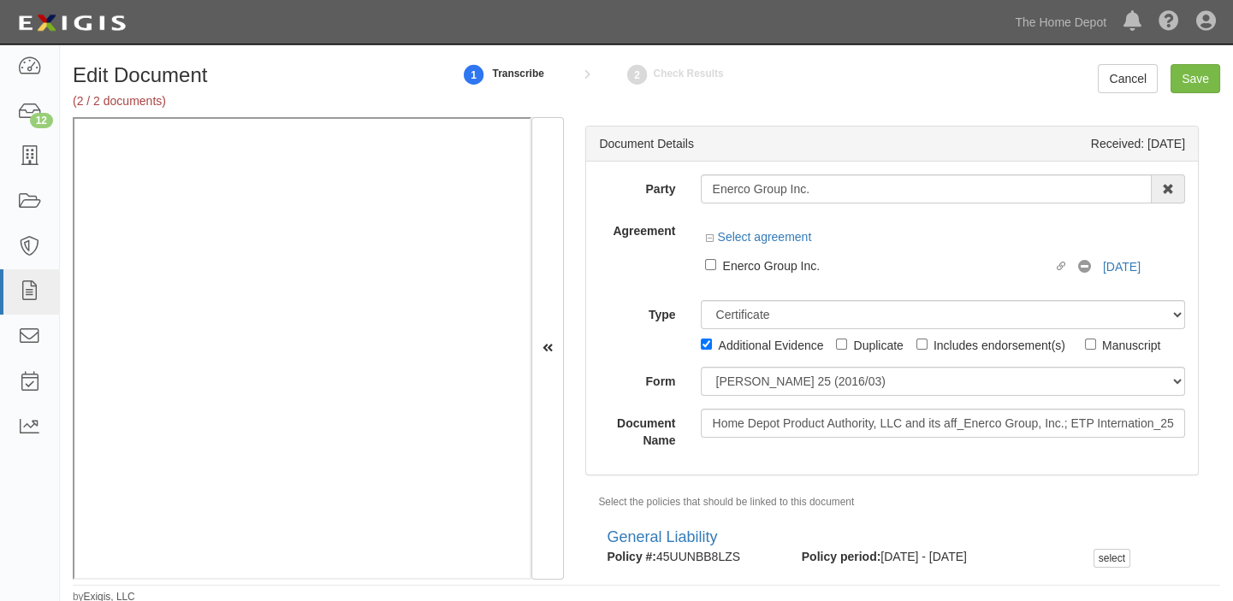
click at [769, 347] on div "Additional Evidence" at bounding box center [770, 344] width 105 height 19
click at [712, 347] on input "Additional Evidence" at bounding box center [706, 344] width 11 height 11
checkbox input "false"
click at [855, 348] on div "Duplicate" at bounding box center [878, 344] width 50 height 19
click at [847, 348] on input "Duplicate" at bounding box center [841, 344] width 11 height 11
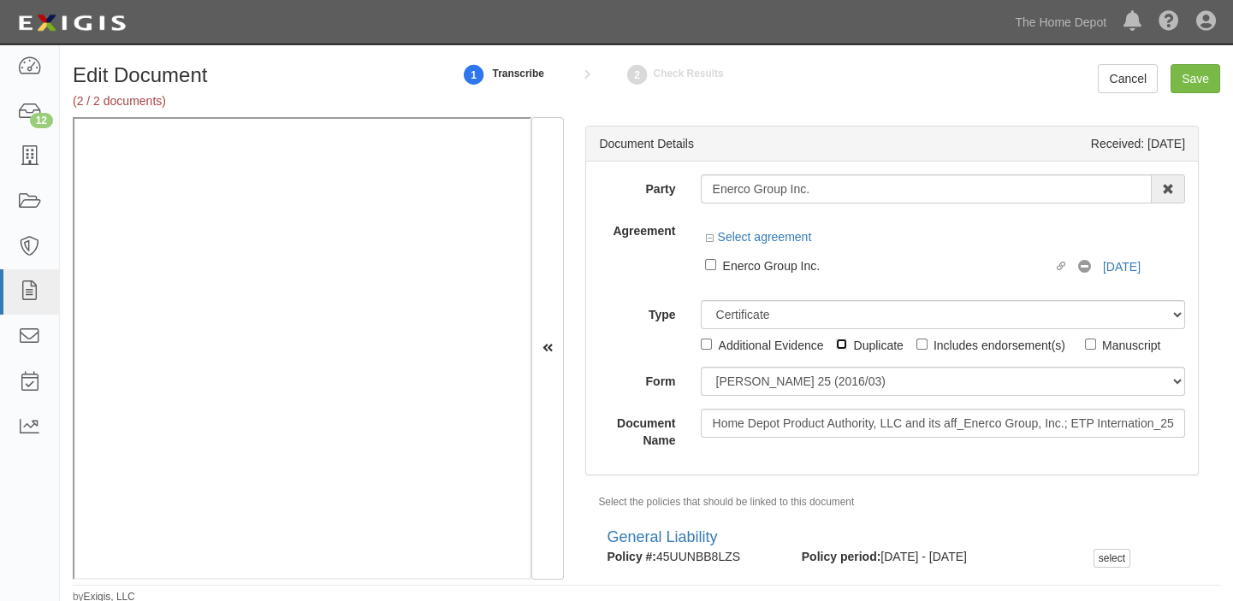
checkbox input "true"
click at [1193, 84] on input "Save" at bounding box center [1195, 78] width 50 height 29
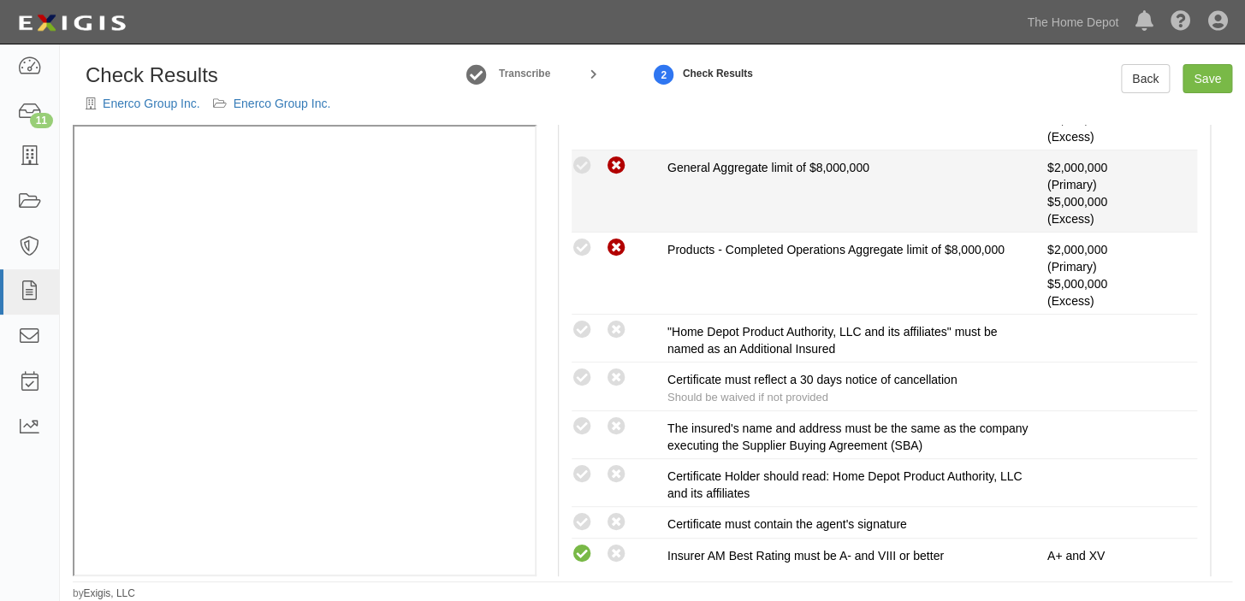
scroll to position [466, 0]
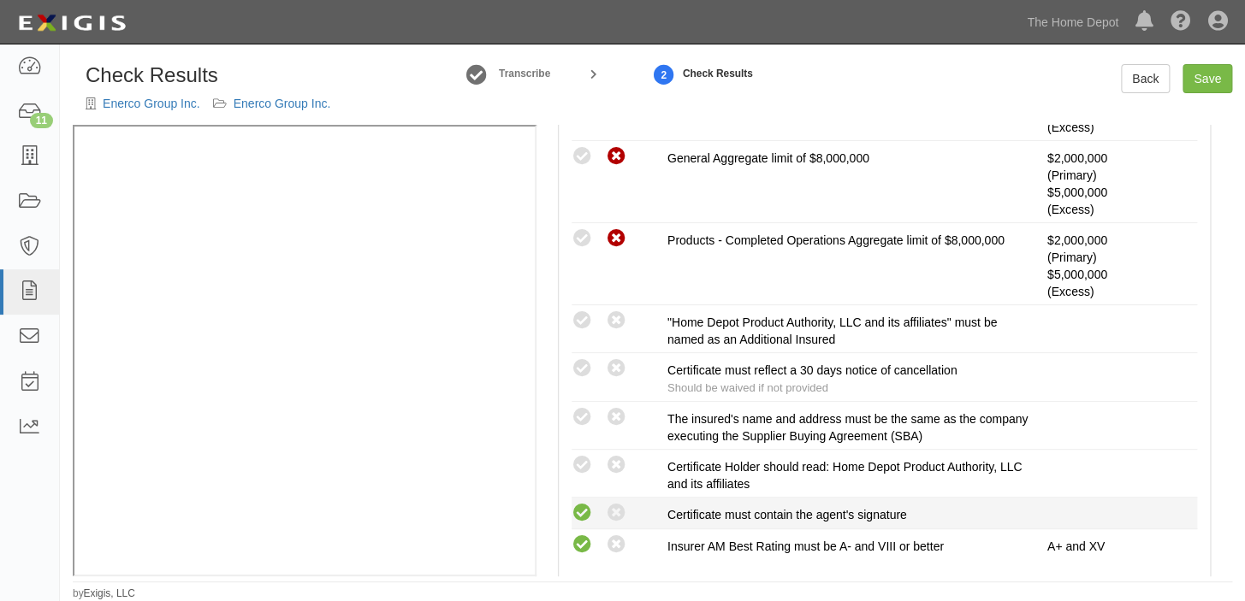
click at [583, 511] on icon at bounding box center [581, 513] width 21 height 21
radio input "true"
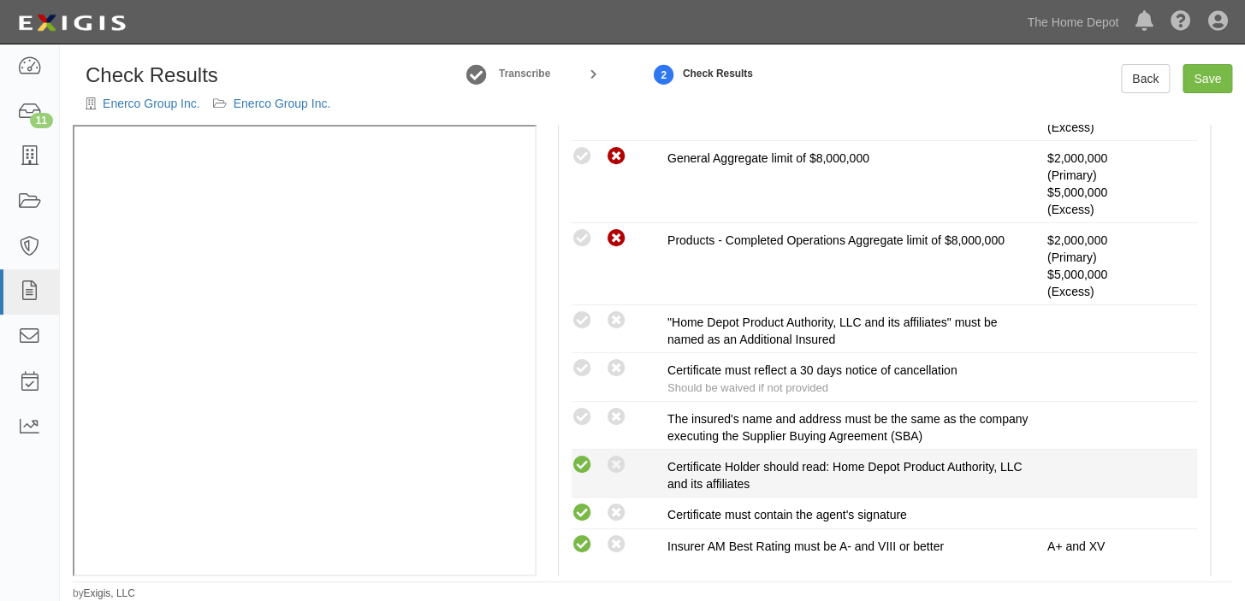
click at [584, 470] on icon at bounding box center [581, 465] width 21 height 21
radio input "true"
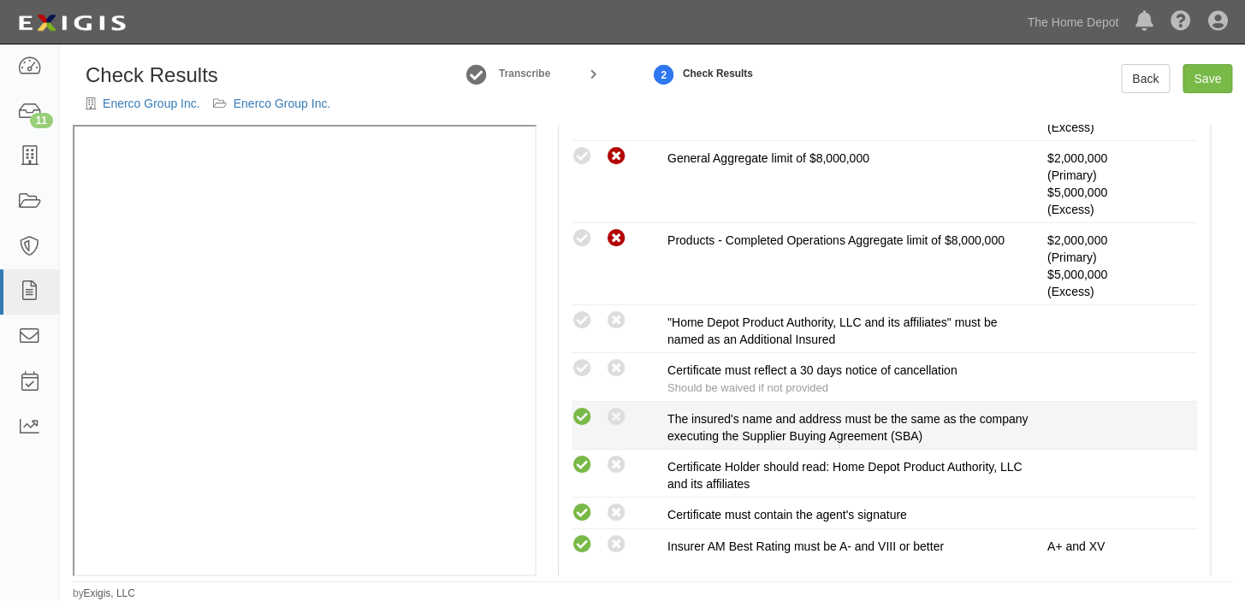
click at [577, 413] on icon at bounding box center [581, 417] width 21 height 21
radio input "true"
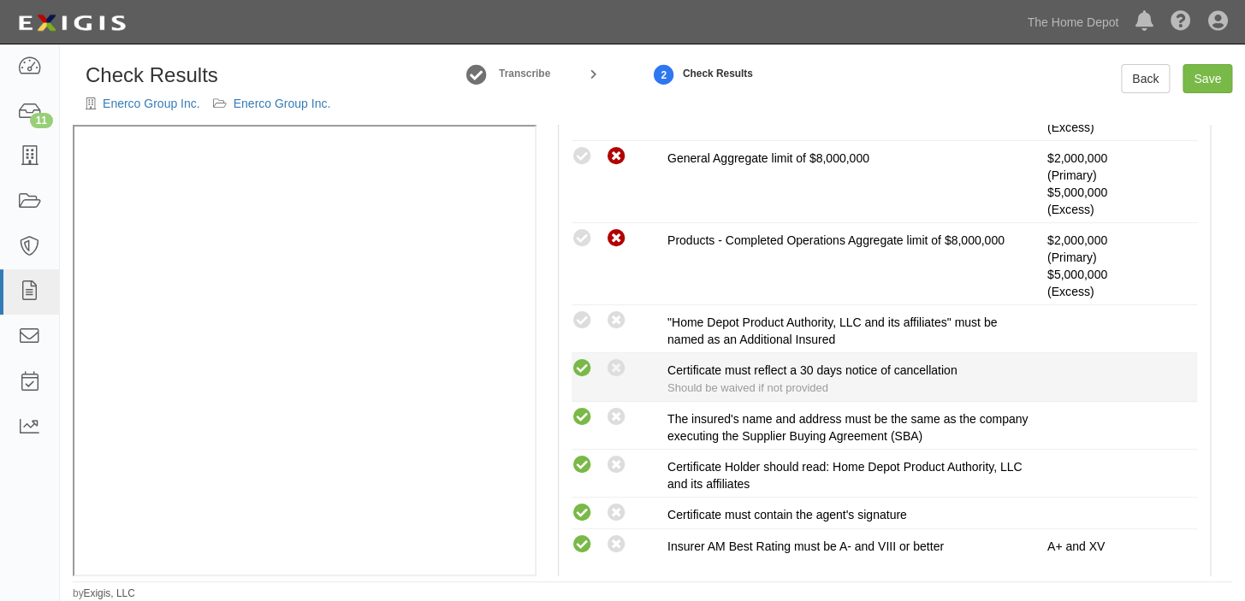
click at [582, 370] on icon at bounding box center [581, 368] width 21 height 21
radio input "true"
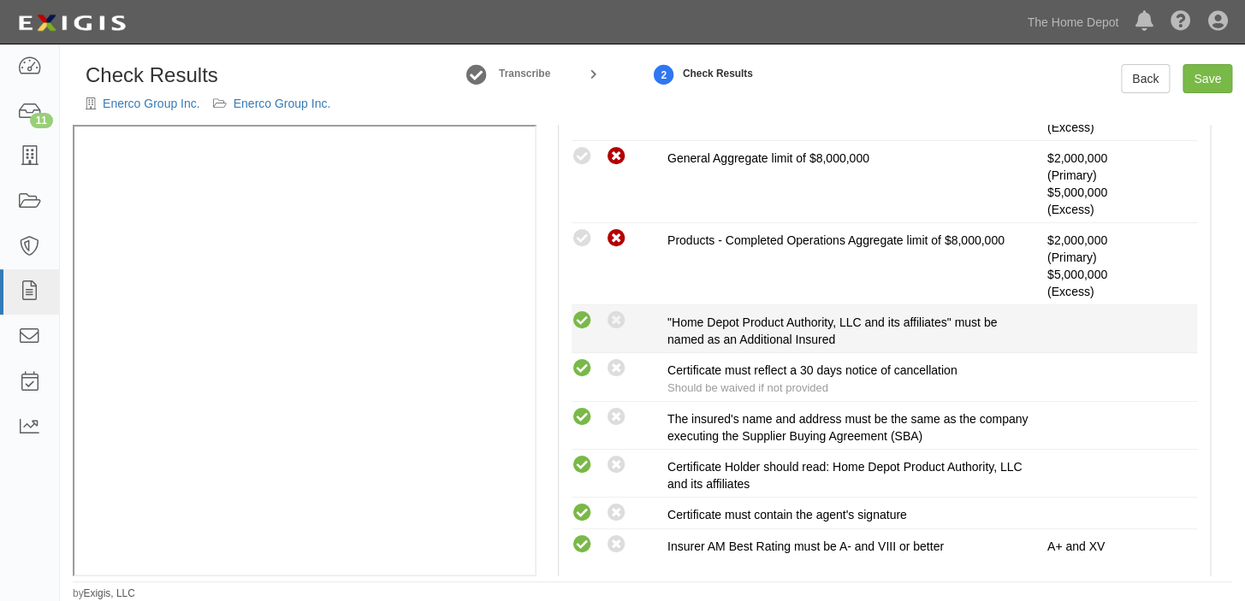
click at [573, 318] on icon at bounding box center [581, 320] width 21 height 21
radio input "true"
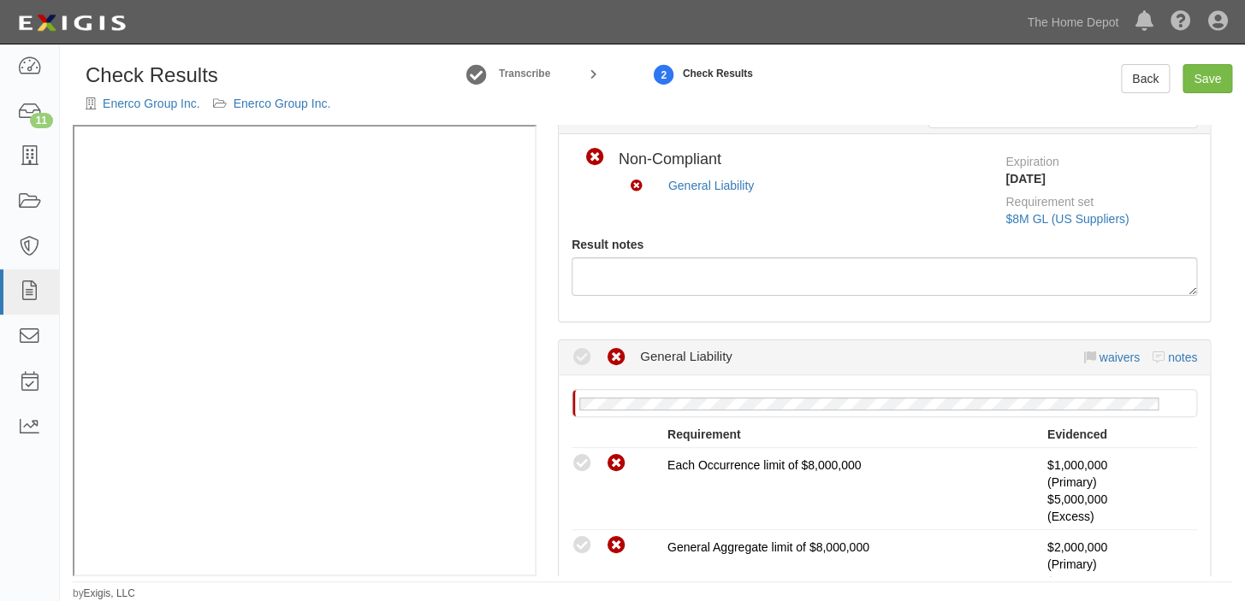
scroll to position [0, 0]
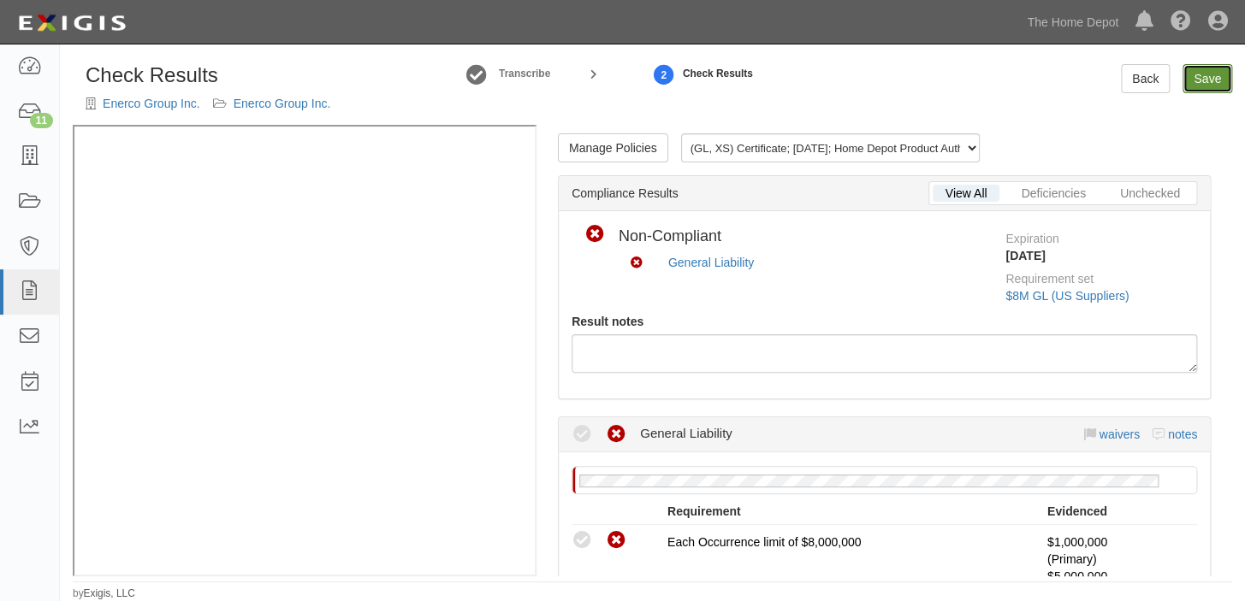
click at [1209, 77] on link "Save" at bounding box center [1207, 78] width 50 height 29
radio input "true"
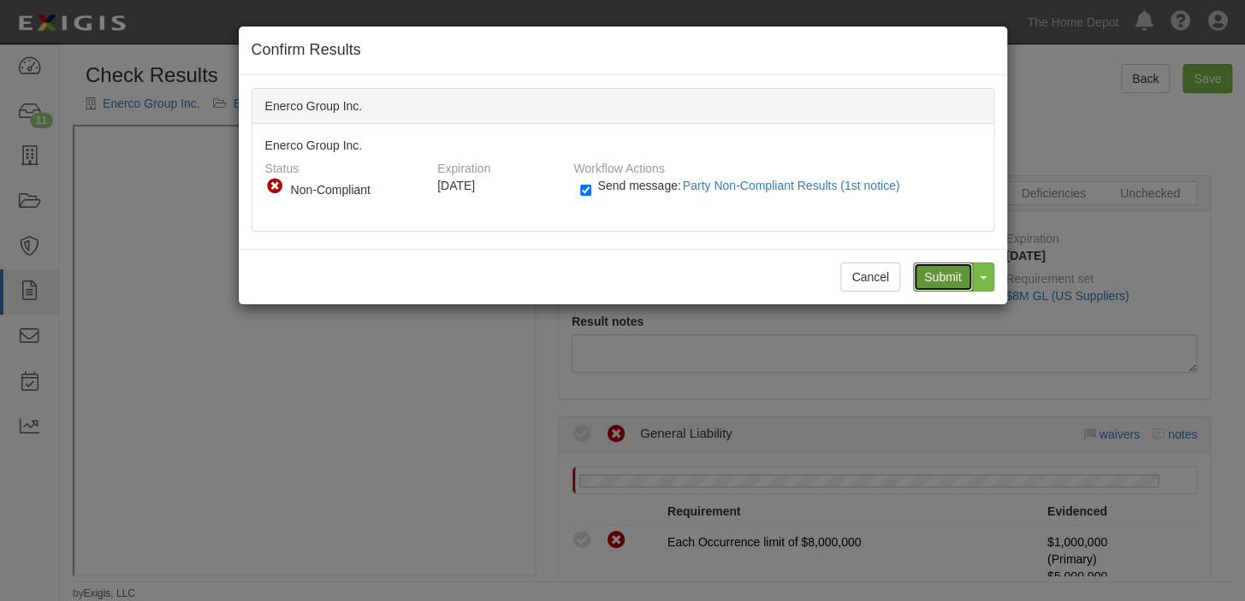
click at [929, 282] on input "Submit" at bounding box center [943, 277] width 60 height 29
